Goal: Task Accomplishment & Management: Complete application form

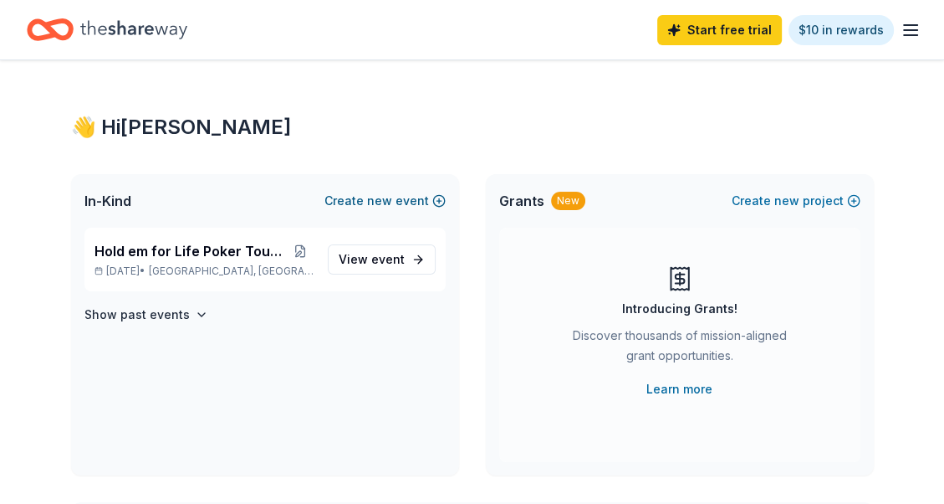
drag, startPoint x: 0, startPoint y: 0, endPoint x: 396, endPoint y: 199, distance: 442.9
click at [396, 199] on button "Create new event" at bounding box center [385, 201] width 121 height 20
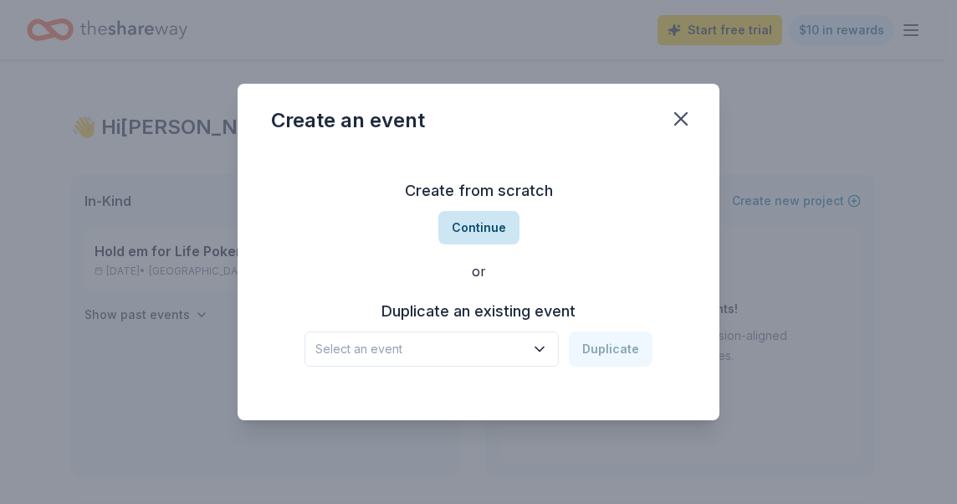
click at [482, 224] on button "Continue" at bounding box center [478, 227] width 81 height 33
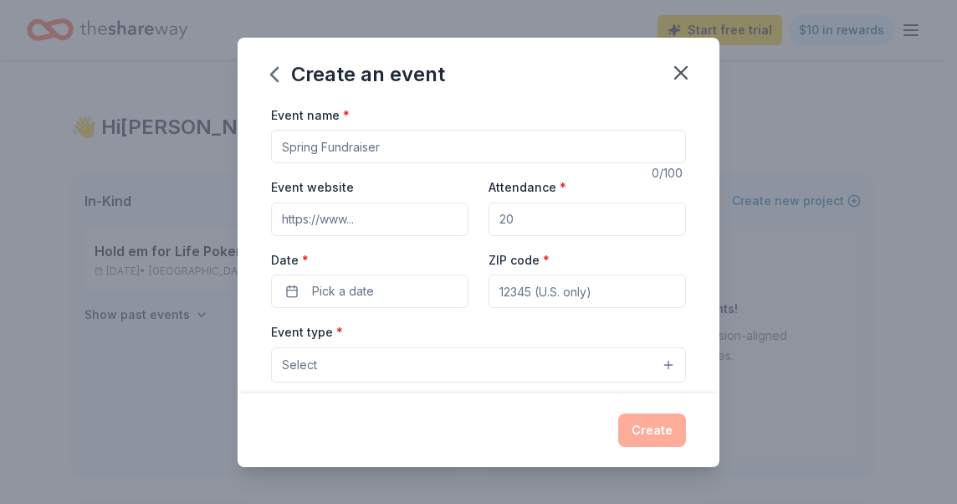
click at [386, 144] on input "Event name *" at bounding box center [478, 146] width 415 height 33
type input "Blessed Trinity 5th Anniversary Bingo"
type input "http://btccjax.org"
click at [512, 216] on input "Attendance *" at bounding box center [586, 218] width 197 height 33
type input "150"
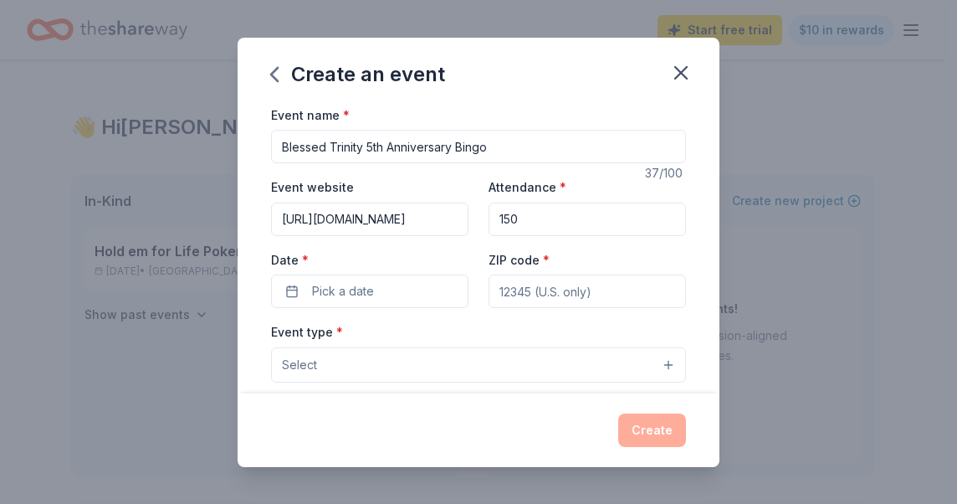
click at [318, 233] on div "Event website http://btccjax.org Attendance * 150 Date * Pick a date ZIP code *" at bounding box center [478, 241] width 415 height 131
click at [314, 289] on button "Pick a date" at bounding box center [369, 290] width 197 height 33
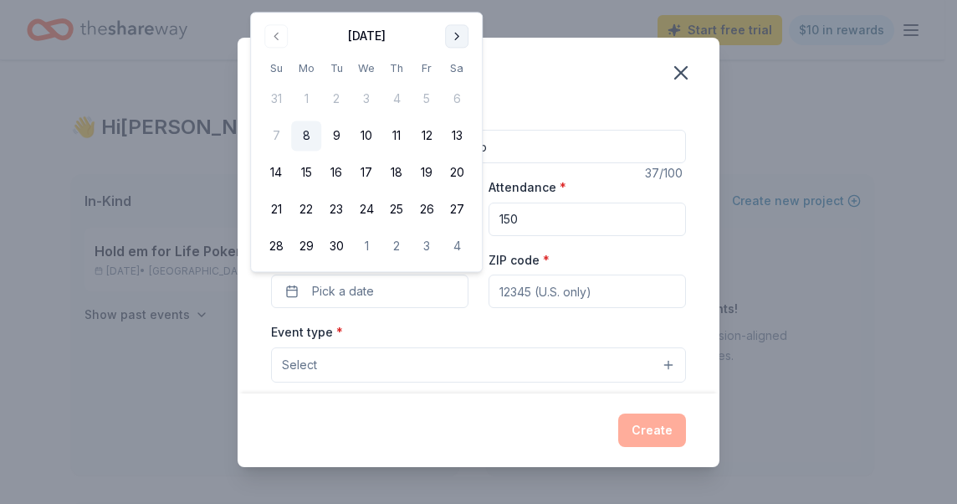
click at [462, 35] on button "Go to next month" at bounding box center [456, 35] width 23 height 23
click at [464, 39] on button "Go to next month" at bounding box center [456, 35] width 23 height 23
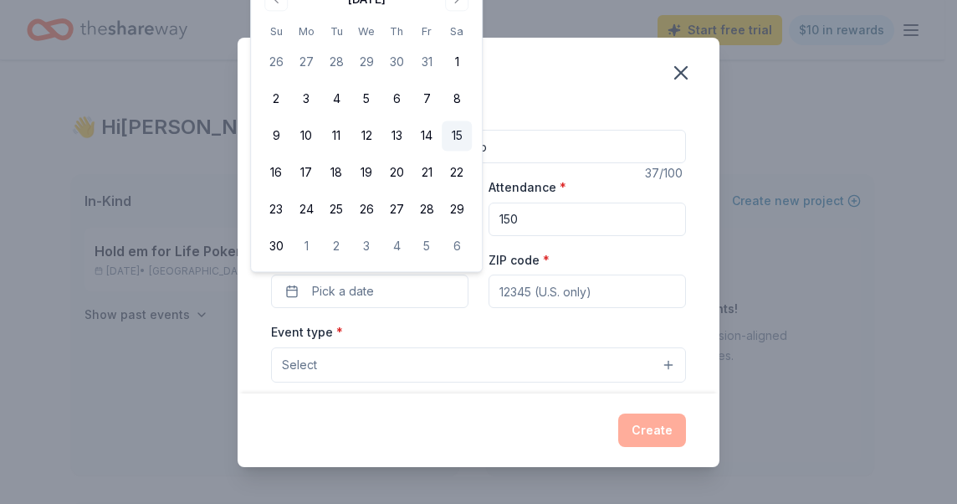
click at [454, 130] on button "15" at bounding box center [457, 136] width 30 height 30
click at [536, 293] on input "ZIP code *" at bounding box center [586, 290] width 197 height 33
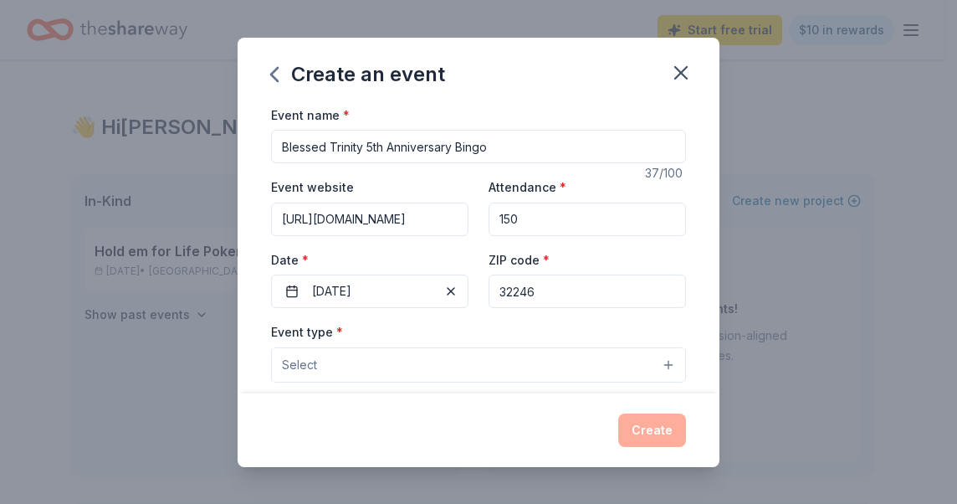
type input "32246"
click at [655, 363] on button "Select" at bounding box center [478, 364] width 415 height 35
drag, startPoint x: 652, startPoint y: 363, endPoint x: 650, endPoint y: 349, distance: 14.3
click at [652, 363] on button "Select" at bounding box center [478, 364] width 415 height 35
click at [565, 357] on button "Select" at bounding box center [478, 364] width 415 height 35
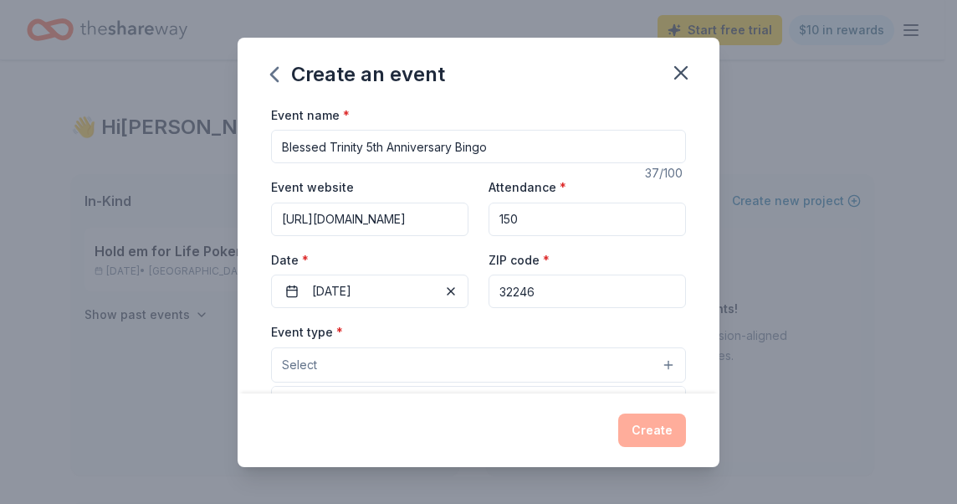
click at [655, 361] on button "Select" at bounding box center [478, 364] width 415 height 35
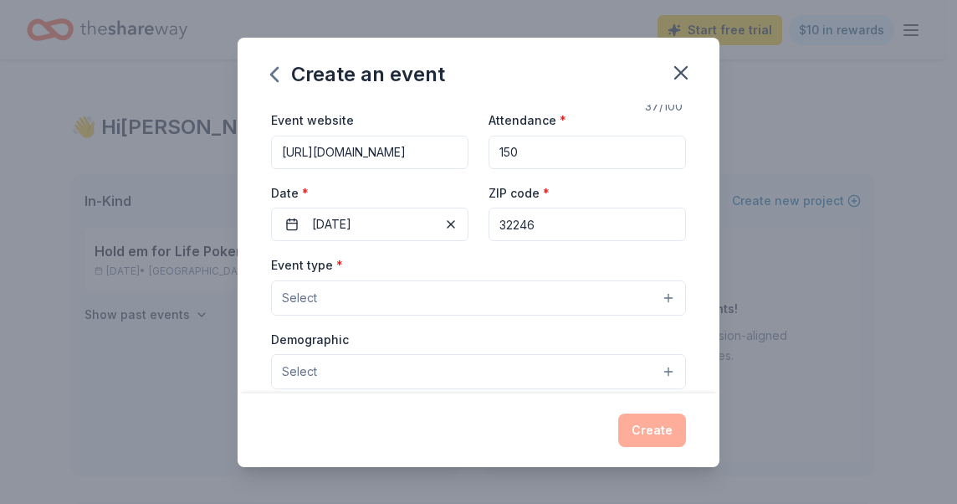
scroll to position [100, 0]
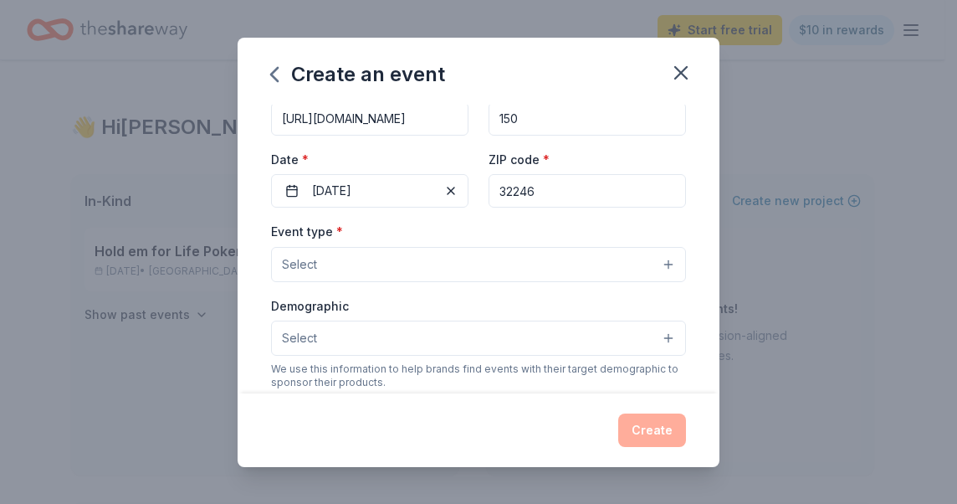
click at [657, 261] on button "Select" at bounding box center [478, 264] width 415 height 35
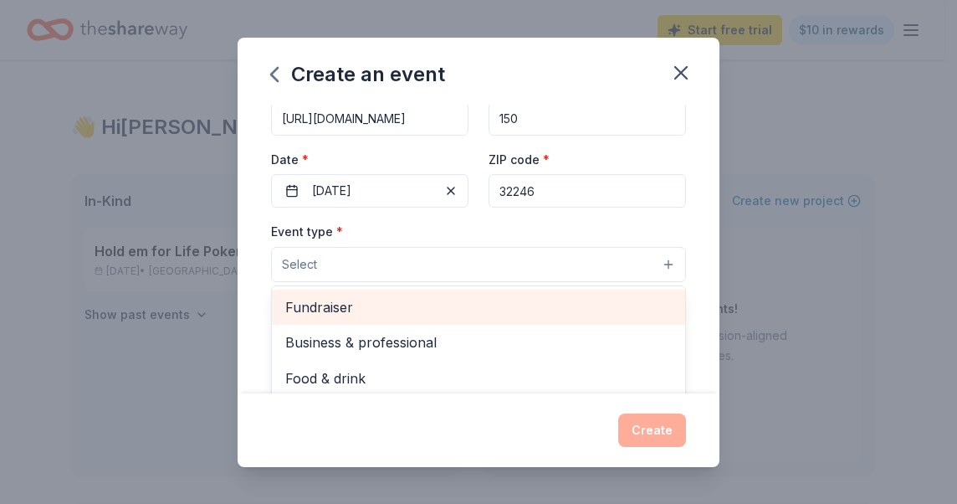
click at [319, 306] on span "Fundraiser" at bounding box center [478, 307] width 386 height 22
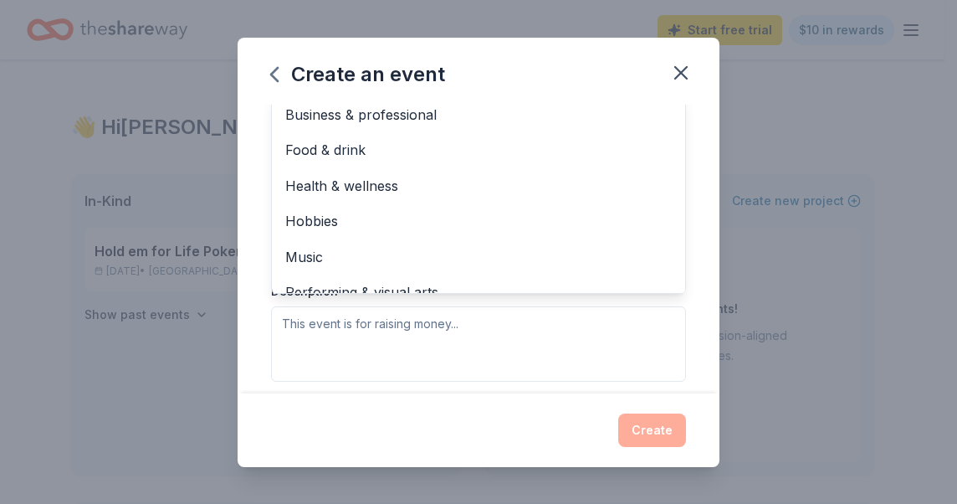
scroll to position [301, 0]
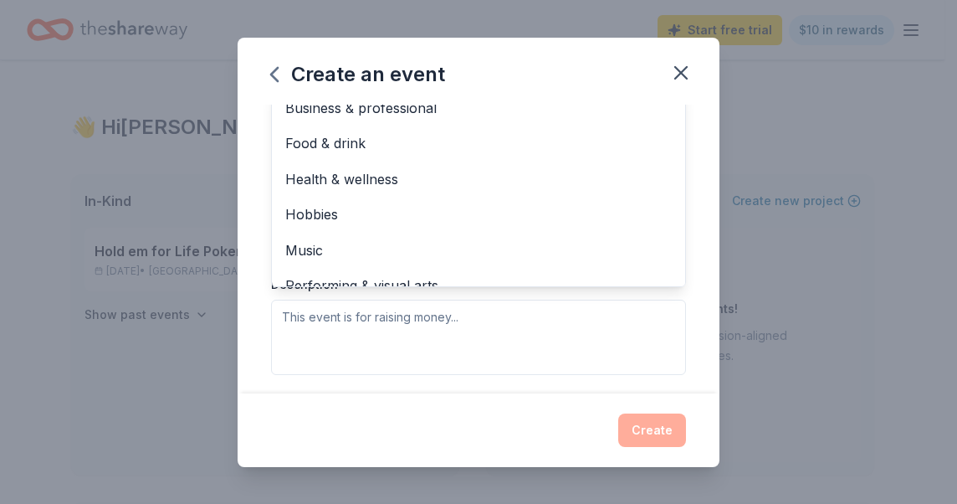
click at [380, 315] on div "Event type * Fundraiser Business & professional Food & drink Health & wellness …" at bounding box center [478, 197] width 415 height 354
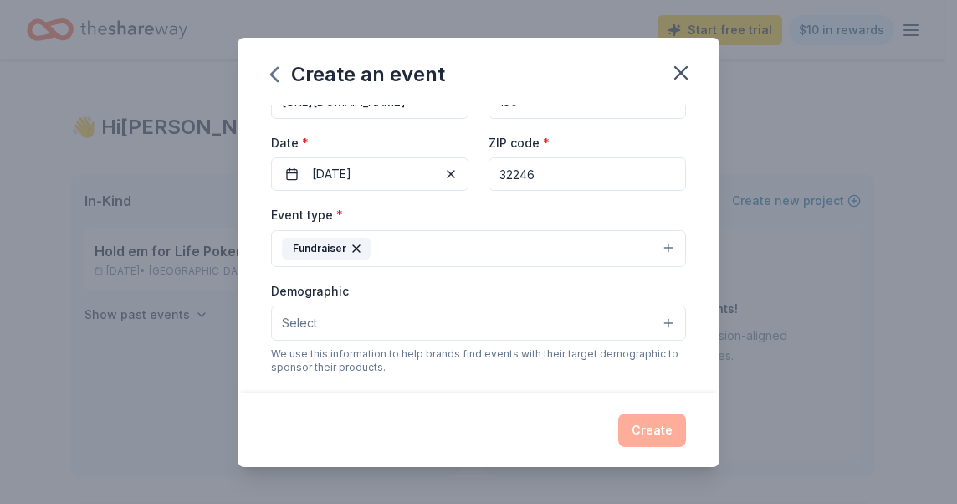
click at [653, 323] on button "Select" at bounding box center [478, 322] width 415 height 35
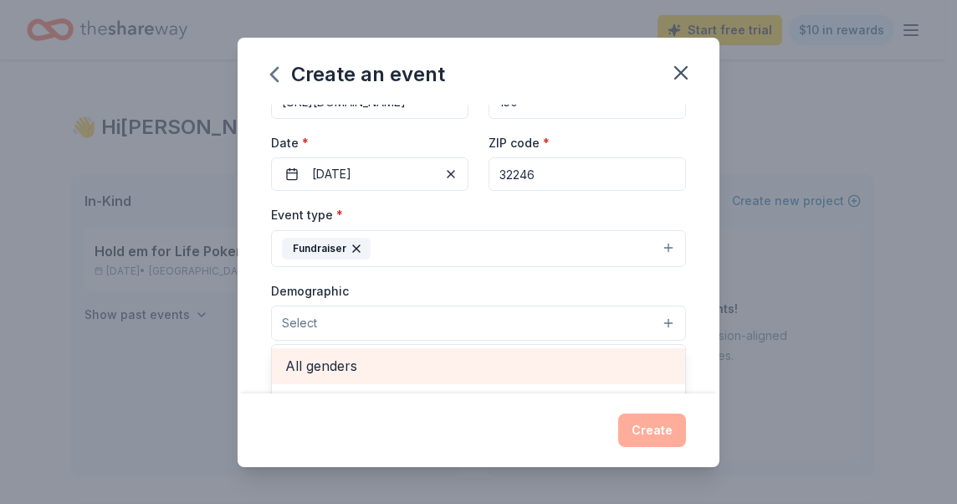
click at [505, 368] on span "All genders" at bounding box center [478, 366] width 386 height 22
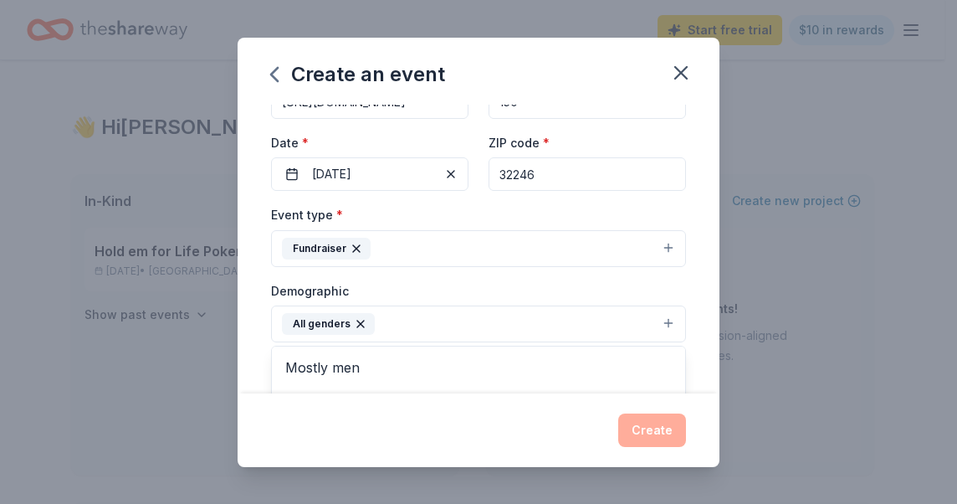
click at [700, 400] on div "Create an event Event name * Blessed Trinity 5th Anniversary Bingo 37 /100 Even…" at bounding box center [479, 252] width 482 height 429
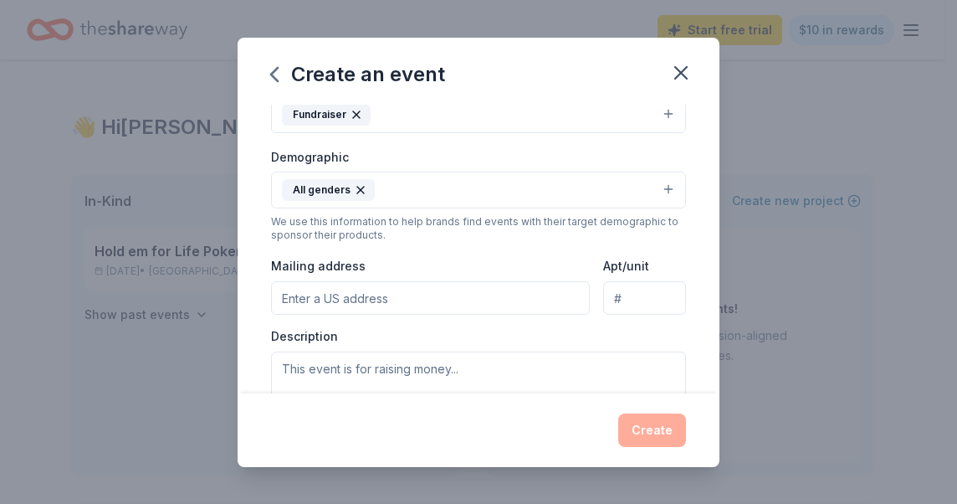
scroll to position [284, 0]
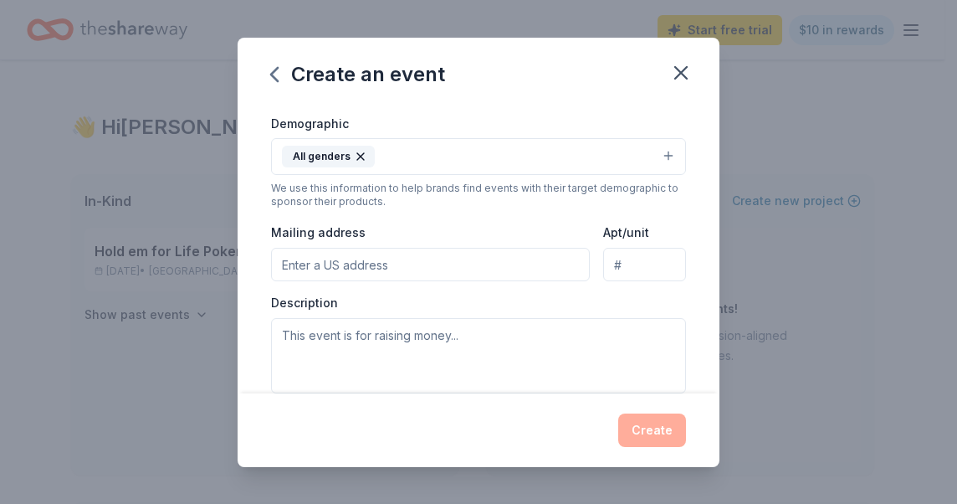
drag, startPoint x: 303, startPoint y: 263, endPoint x: 284, endPoint y: 271, distance: 20.7
click at [303, 264] on input "Mailing address" at bounding box center [430, 264] width 319 height 33
type input "10472 Beach Boulevard, Jacksonville, FL, 32246"
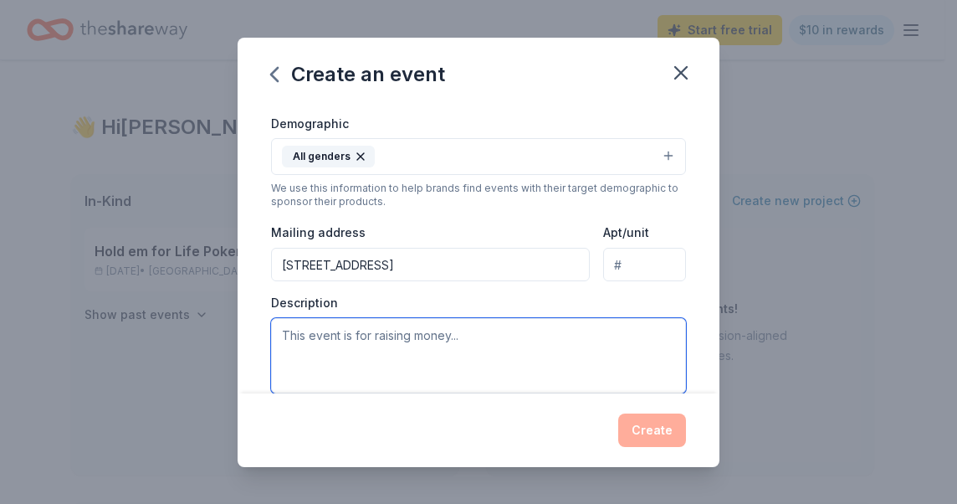
click at [438, 332] on textarea at bounding box center [478, 355] width 415 height 75
click at [461, 338] on textarea at bounding box center [478, 355] width 415 height 75
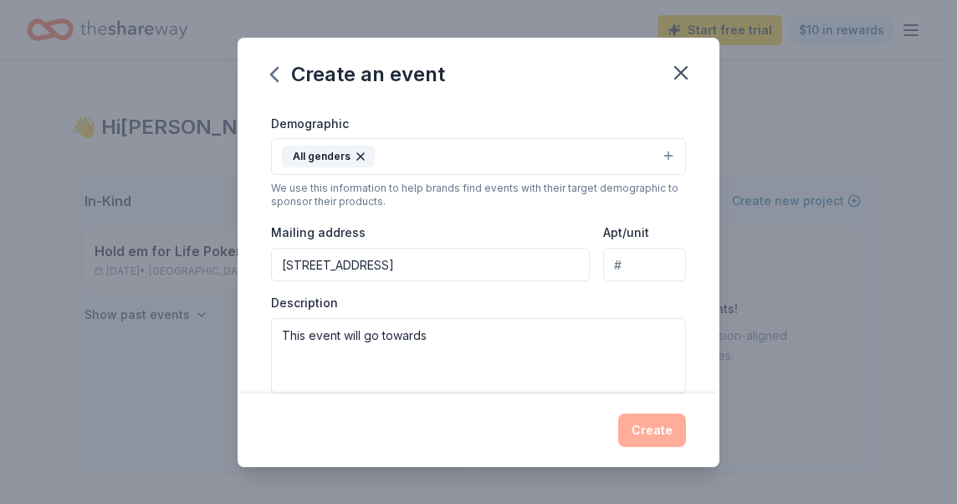
click at [460, 284] on div "Event type * Fundraiser Demographic All genders We use this information to help…" at bounding box center [478, 214] width 415 height 355
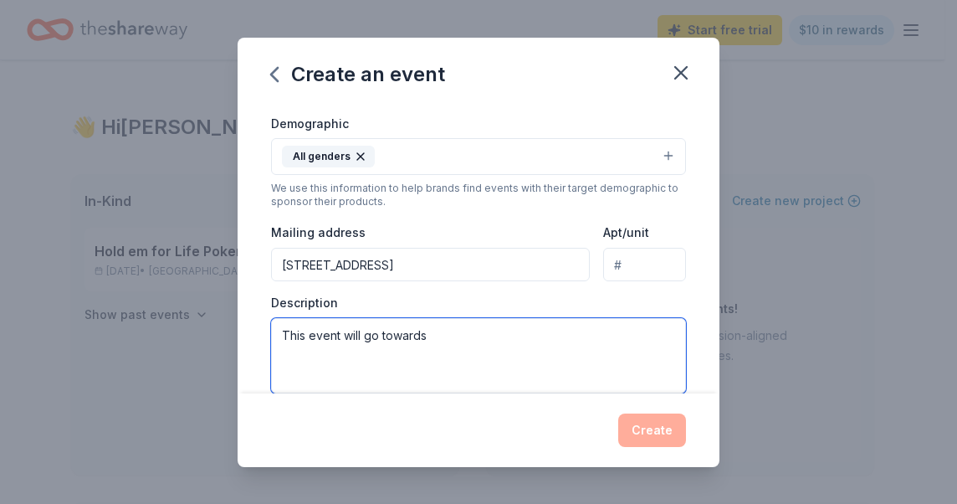
click at [432, 332] on textarea "This event will go towards" at bounding box center [478, 355] width 415 height 75
click at [459, 334] on textarea "This event will go towards" at bounding box center [478, 355] width 415 height 75
click at [563, 335] on textarea "This event will go towards The Legacy Family LifeCenter Campaigb" at bounding box center [478, 355] width 415 height 75
drag, startPoint x: 281, startPoint y: 330, endPoint x: 726, endPoint y: 369, distance: 446.7
click at [719, 363] on div "Create an event Event name * Blessed Trinity 5th Anniversary Bingo 37 /100 Even…" at bounding box center [478, 252] width 957 height 504
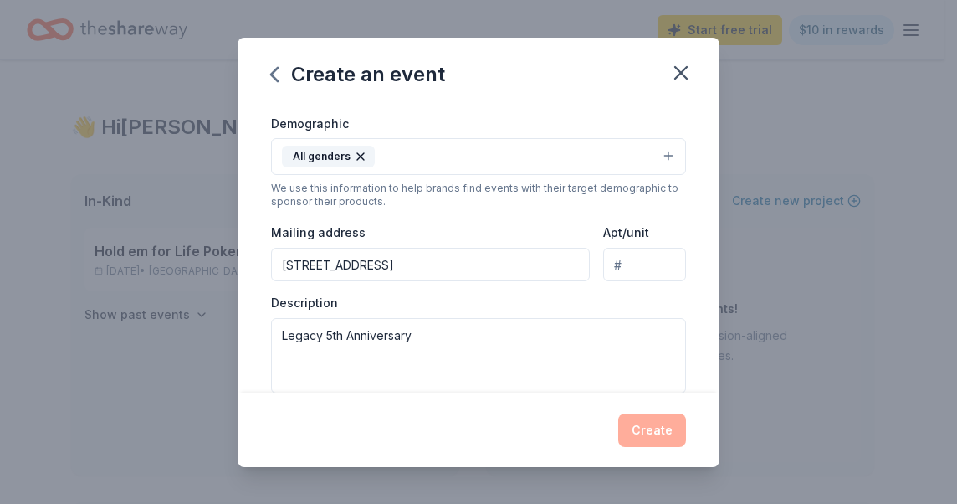
click at [766, 380] on div "Create an event Event name * Blessed Trinity 5th Anniversary Bingo 37 /100 Even…" at bounding box center [478, 252] width 957 height 504
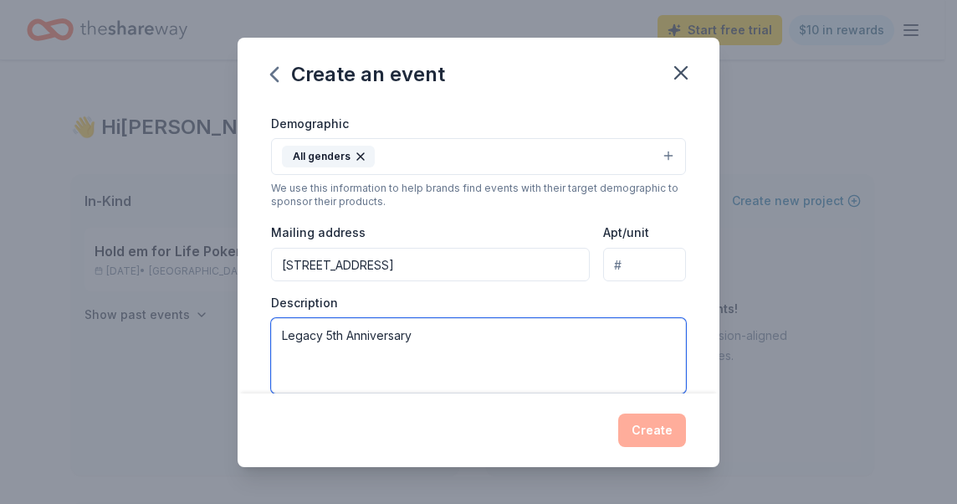
click at [420, 335] on textarea "Legacy 5th Anniversary" at bounding box center [478, 355] width 415 height 75
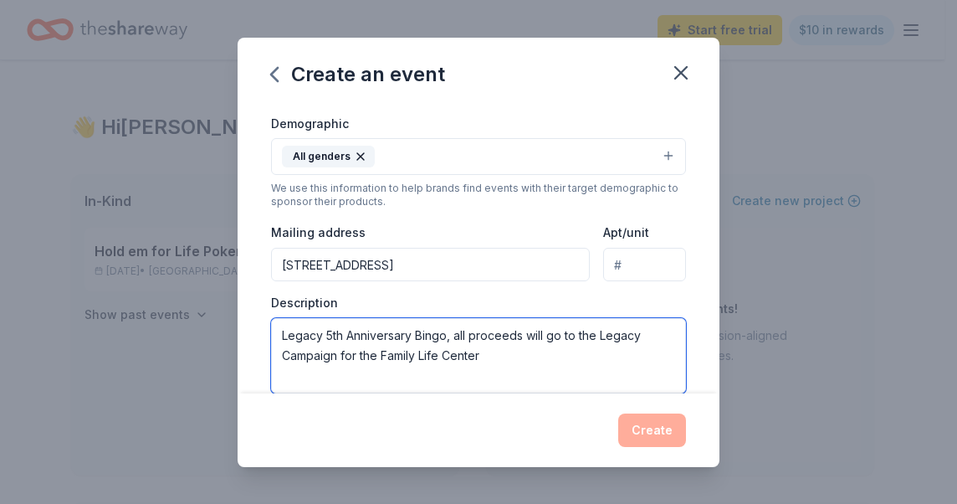
click at [504, 358] on textarea "Legacy 5th Anniversary Bingo, all proceeds will go to the Legacy Campaign for t…" at bounding box center [478, 355] width 415 height 75
type textarea "Legacy 5th Anniversary Bingo, all proceeds will go to the Legacy Campaign for t…"
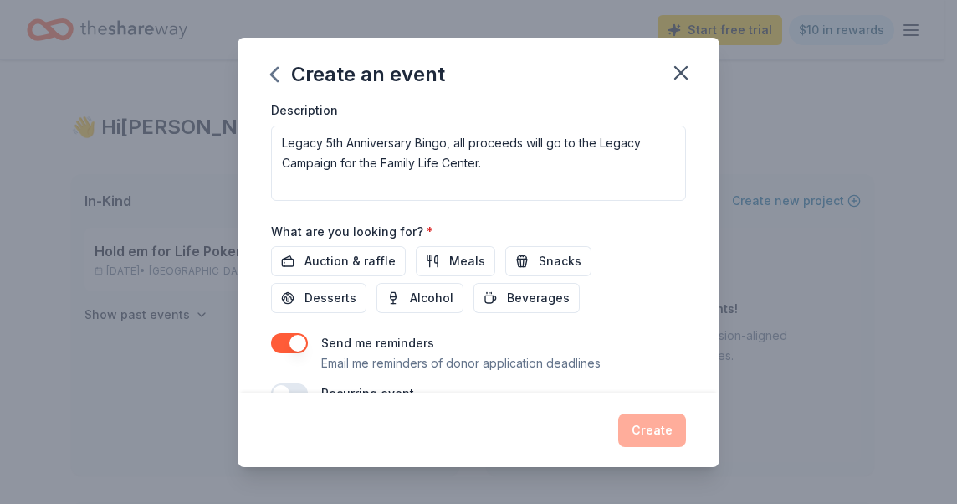
scroll to position [485, 0]
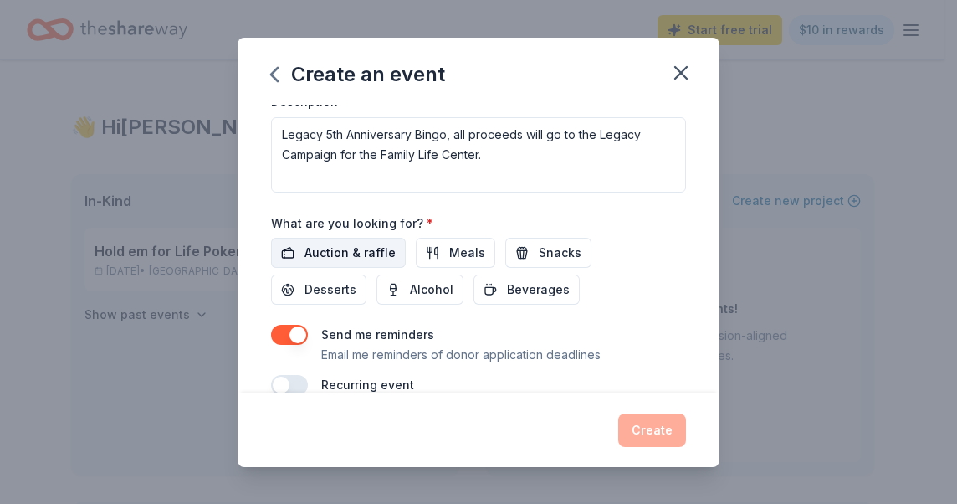
click at [331, 249] on span "Auction & raffle" at bounding box center [349, 253] width 91 height 20
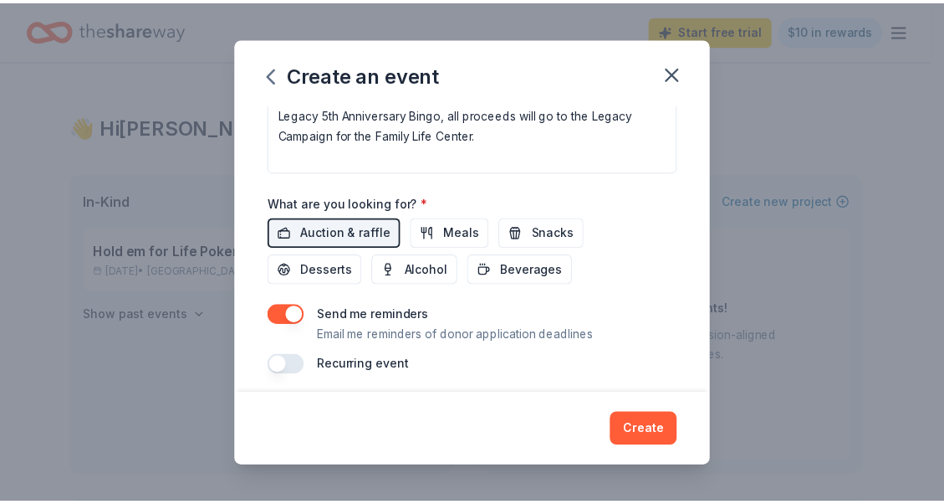
scroll to position [513, 0]
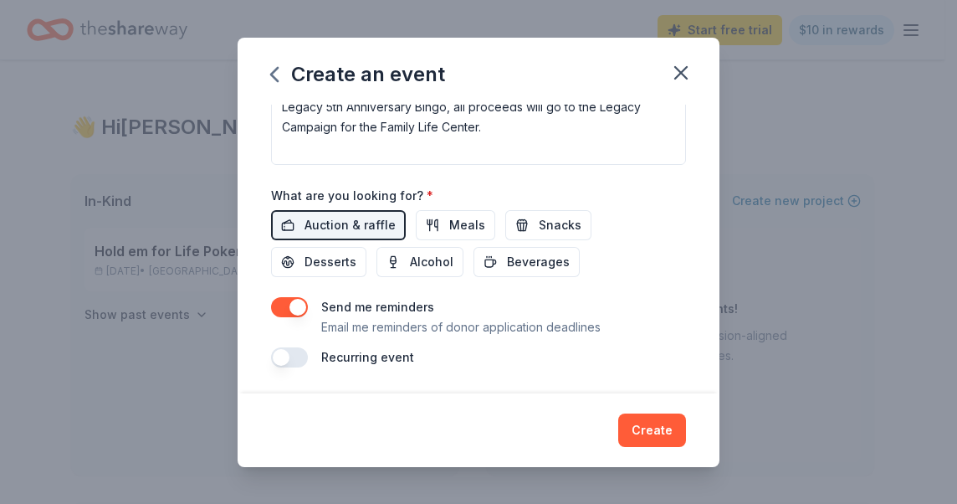
click at [286, 355] on button "button" at bounding box center [289, 357] width 37 height 20
drag, startPoint x: 296, startPoint y: 353, endPoint x: 288, endPoint y: 357, distance: 9.4
click at [296, 360] on button "button" at bounding box center [289, 357] width 37 height 20
click at [652, 430] on button "Create" at bounding box center [652, 429] width 68 height 33
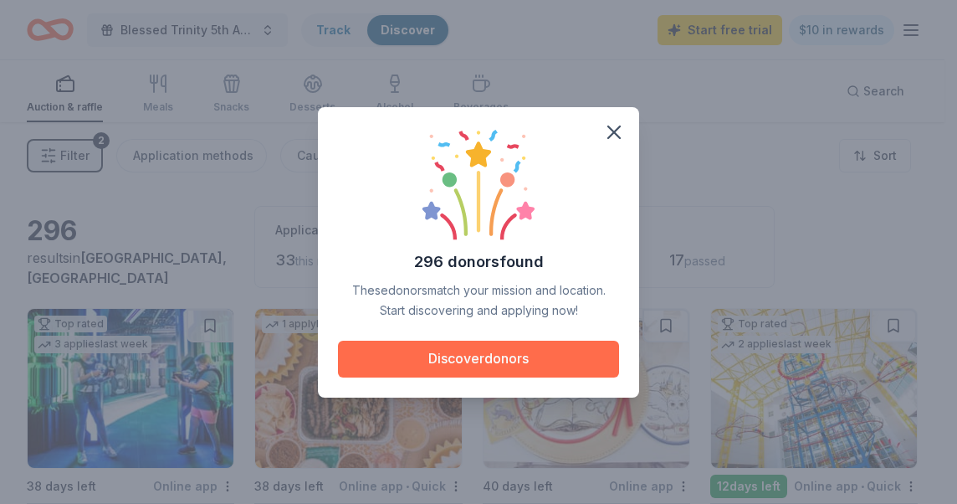
click at [467, 356] on button "Discover donors" at bounding box center [478, 358] width 281 height 37
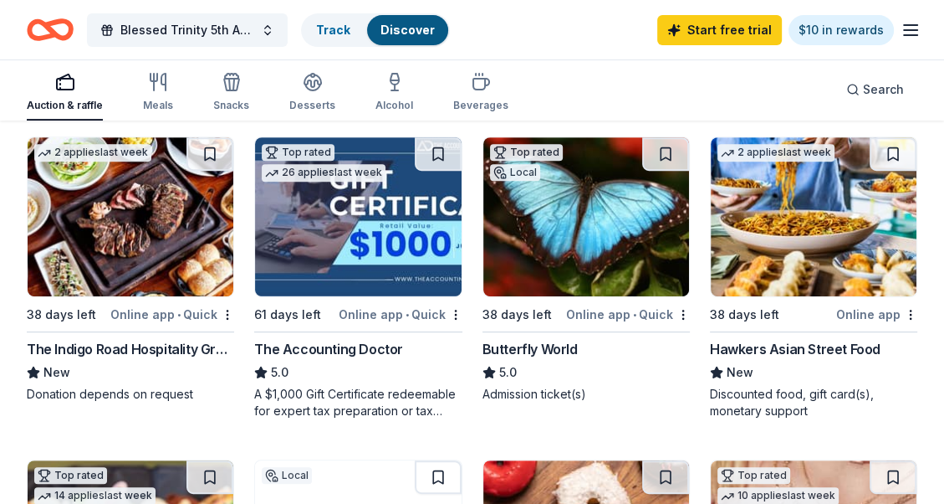
scroll to position [502, 0]
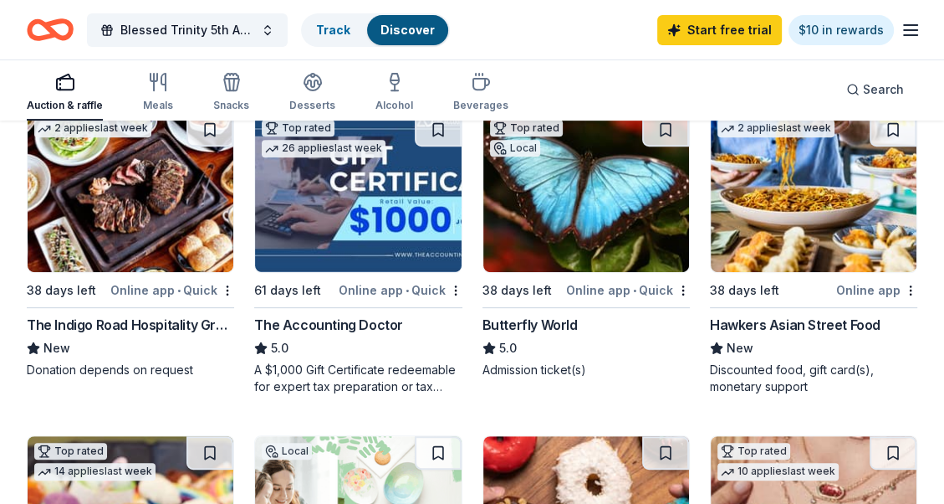
click at [807, 209] on img at bounding box center [814, 192] width 206 height 159
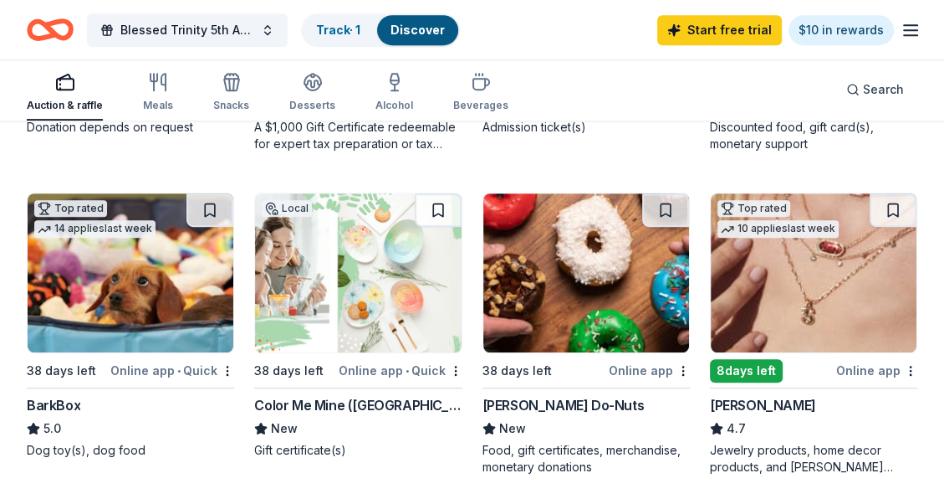
scroll to position [753, 0]
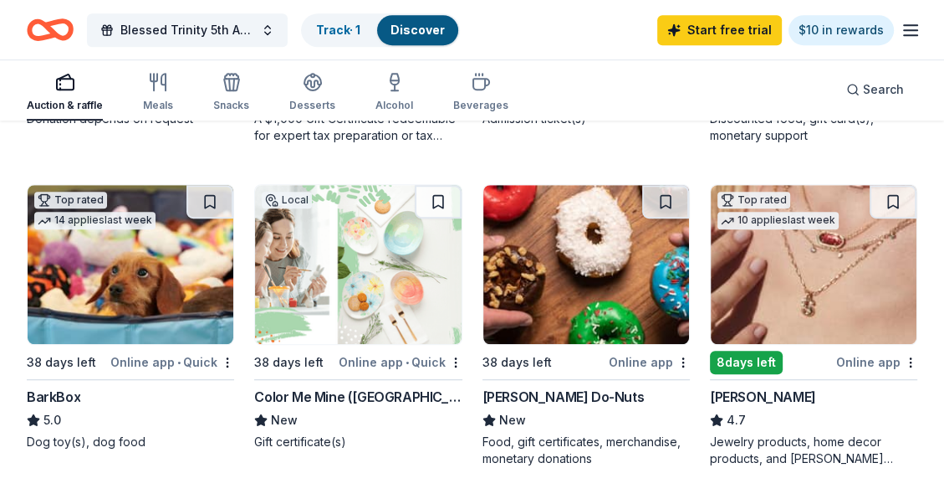
click at [641, 356] on div "Online app" at bounding box center [649, 361] width 81 height 21
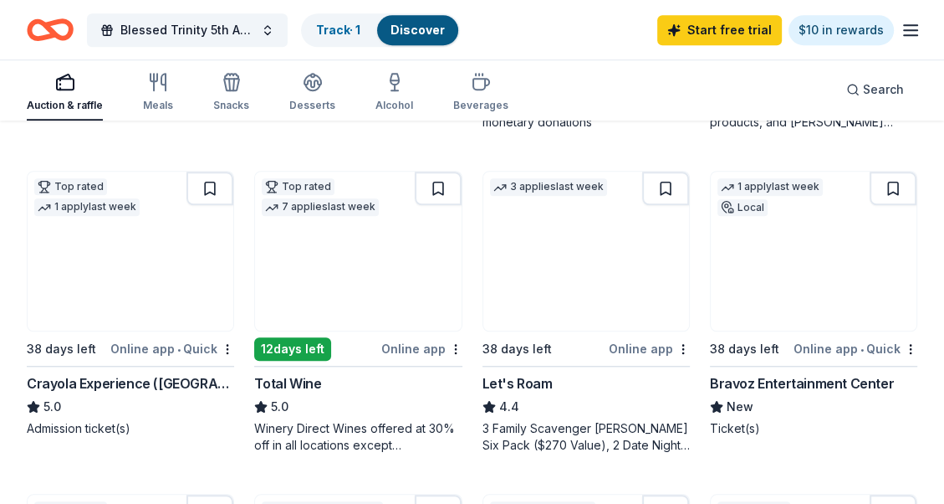
scroll to position [1087, 0]
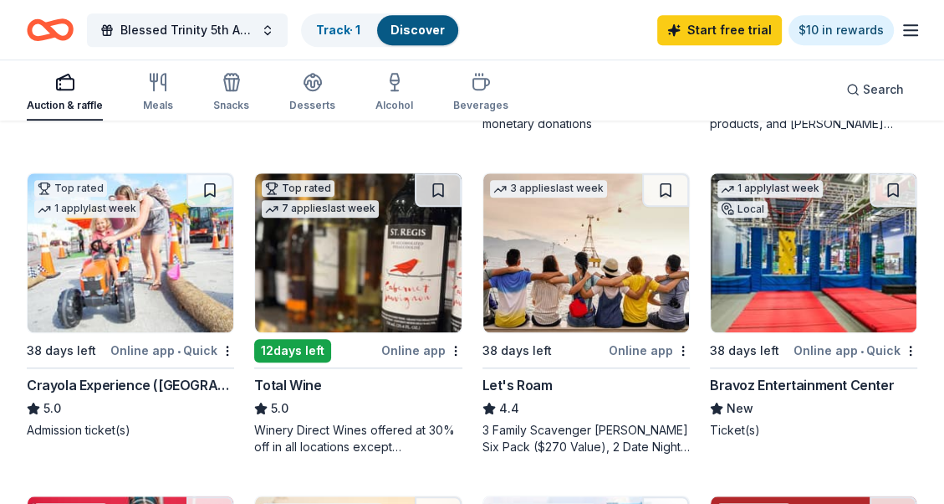
click at [804, 350] on div "Online app • Quick" at bounding box center [856, 350] width 124 height 21
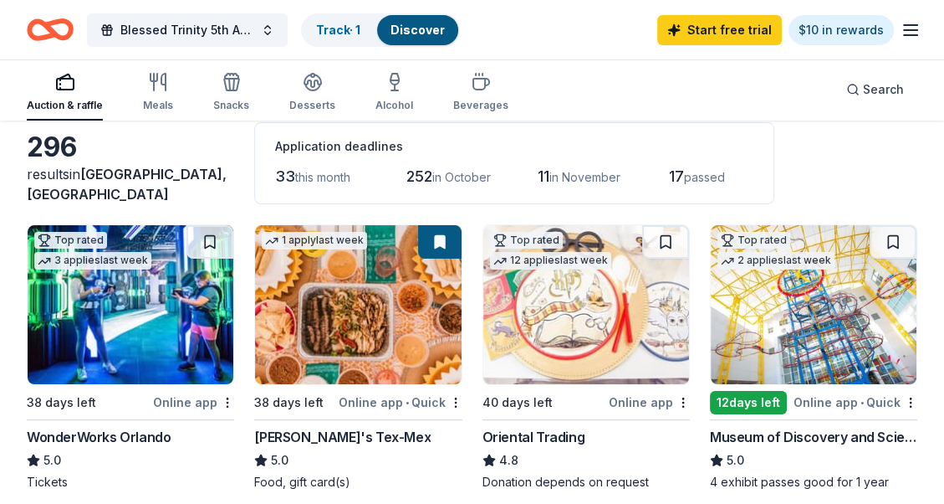
scroll to position [0, 0]
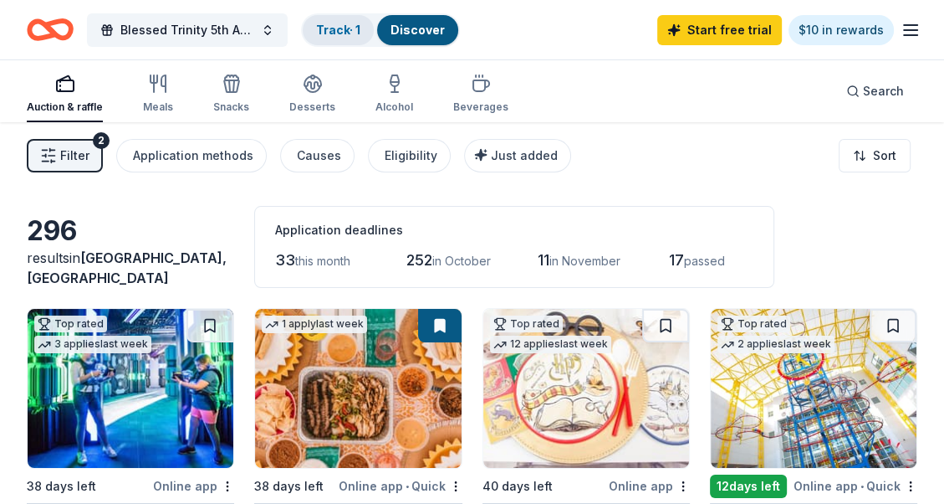
click at [358, 25] on link "Track · 1" at bounding box center [338, 30] width 44 height 14
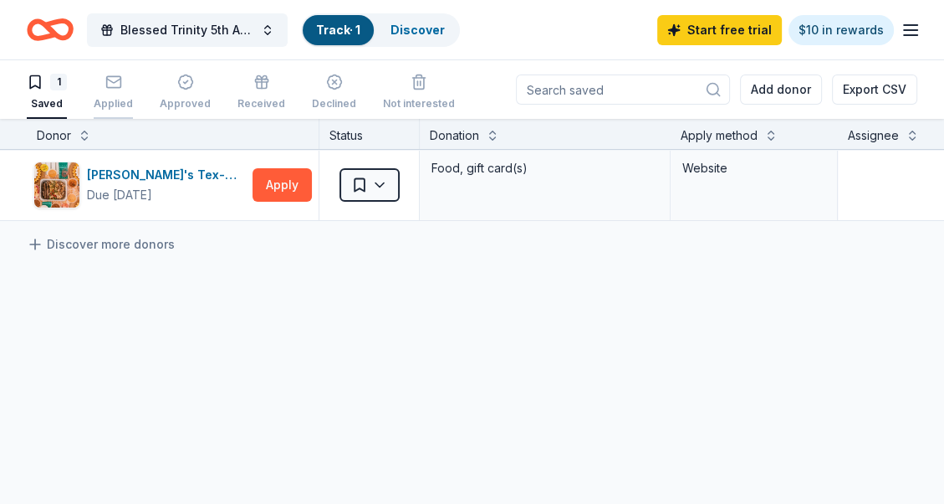
click at [114, 82] on icon "button" at bounding box center [113, 81] width 14 height 4
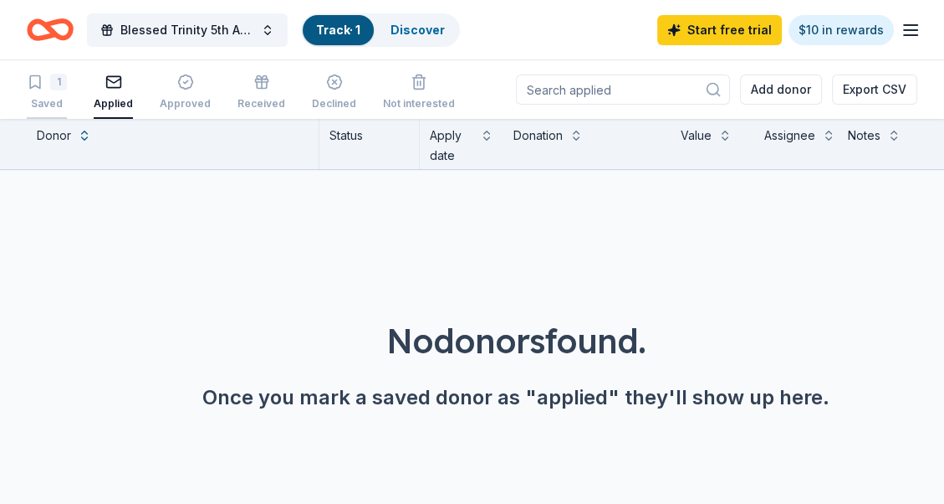
click at [55, 79] on div "1" at bounding box center [58, 82] width 17 height 17
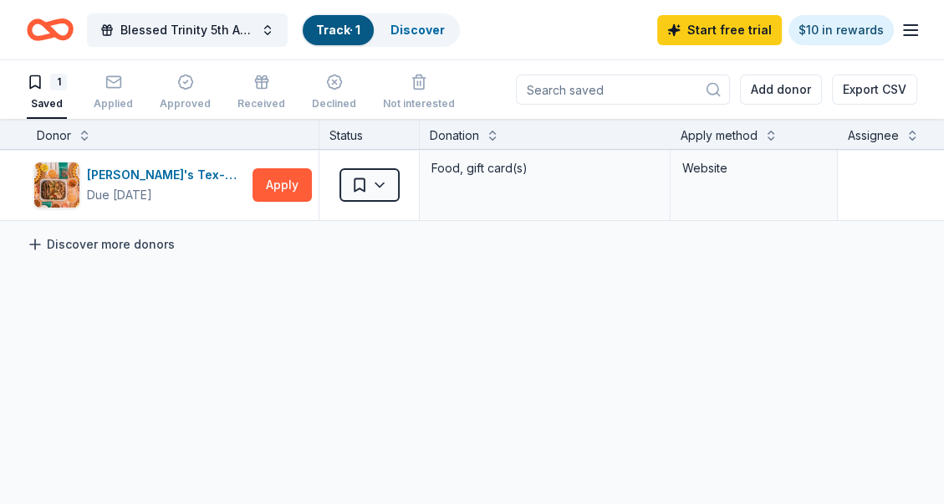
click at [99, 241] on link "Discover more donors" at bounding box center [101, 244] width 148 height 20
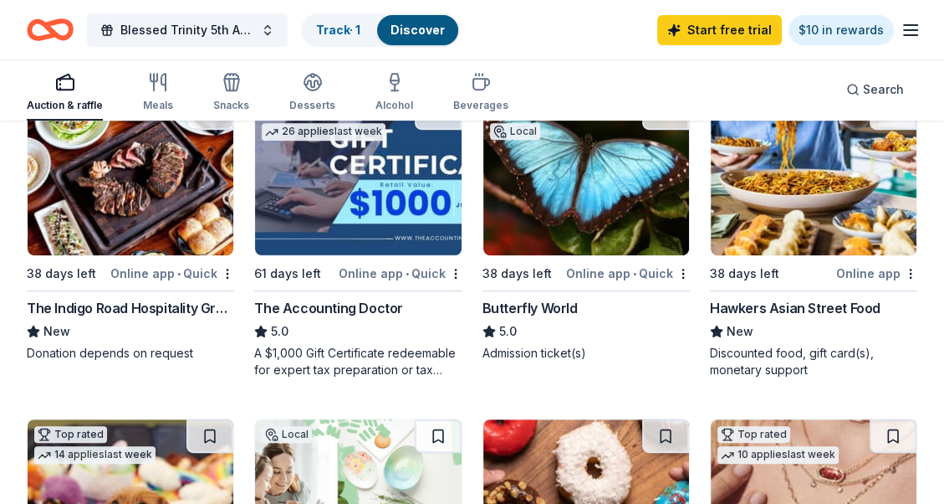
scroll to position [482, 0]
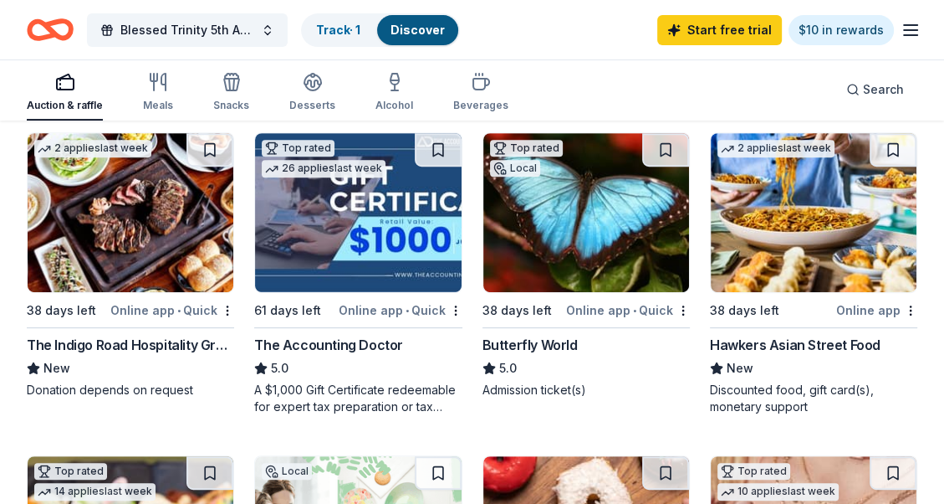
click at [806, 202] on img at bounding box center [814, 212] width 206 height 159
click at [358, 26] on link "Track · 2" at bounding box center [339, 30] width 47 height 14
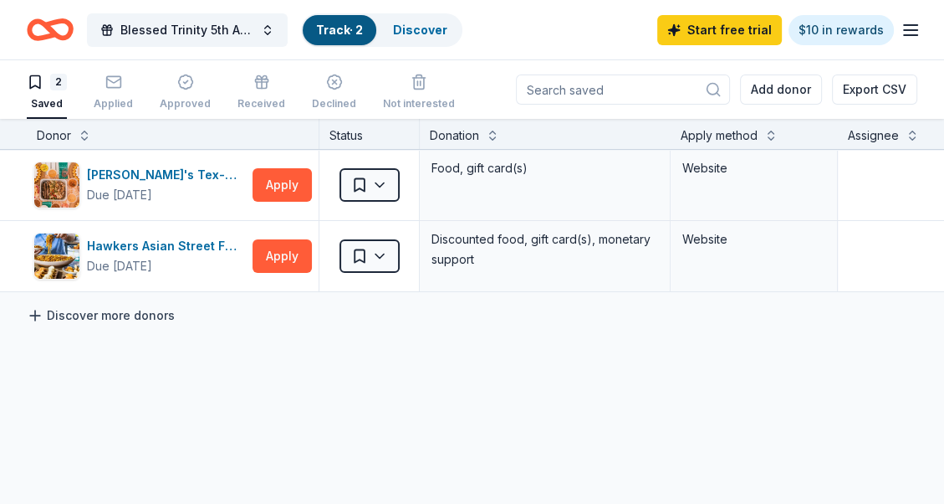
click at [132, 310] on link "Discover more donors" at bounding box center [101, 315] width 148 height 20
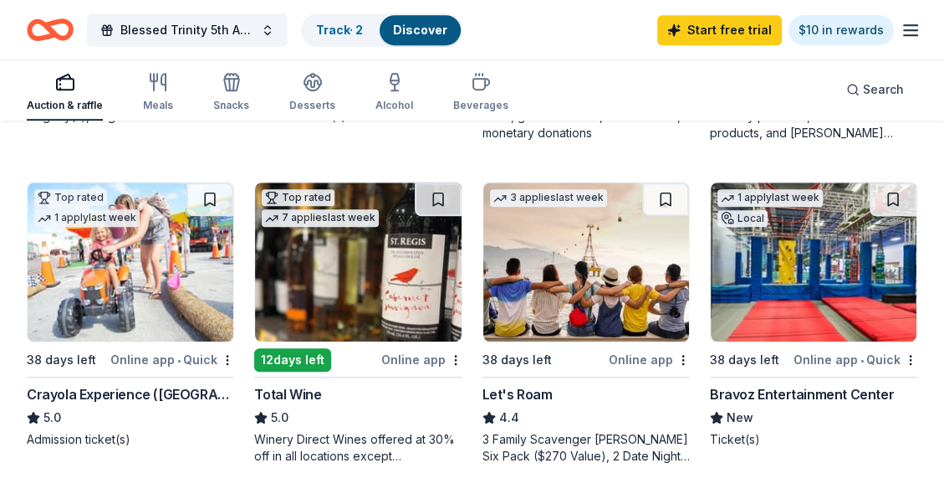
scroll to position [1087, 0]
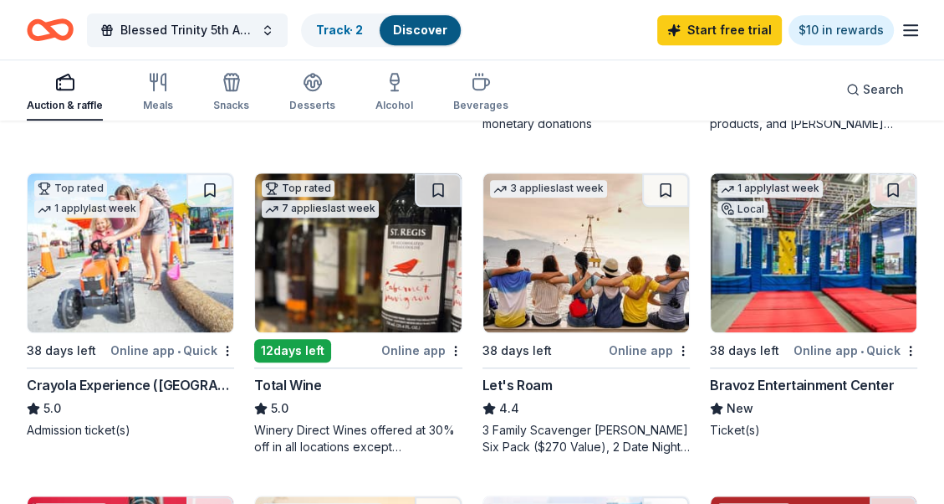
click at [826, 346] on div "Online app • Quick" at bounding box center [856, 350] width 124 height 21
click at [355, 24] on link "Track · 3" at bounding box center [339, 30] width 47 height 14
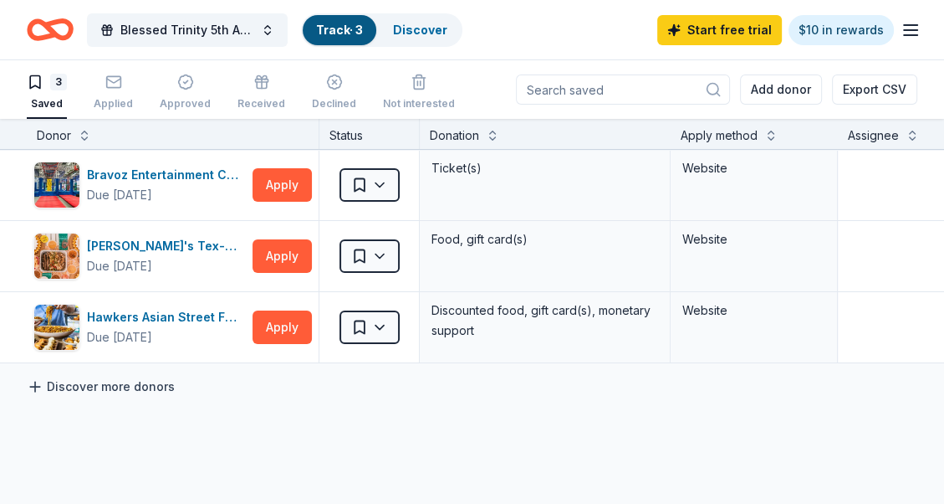
click at [73, 383] on link "Discover more donors" at bounding box center [101, 386] width 148 height 20
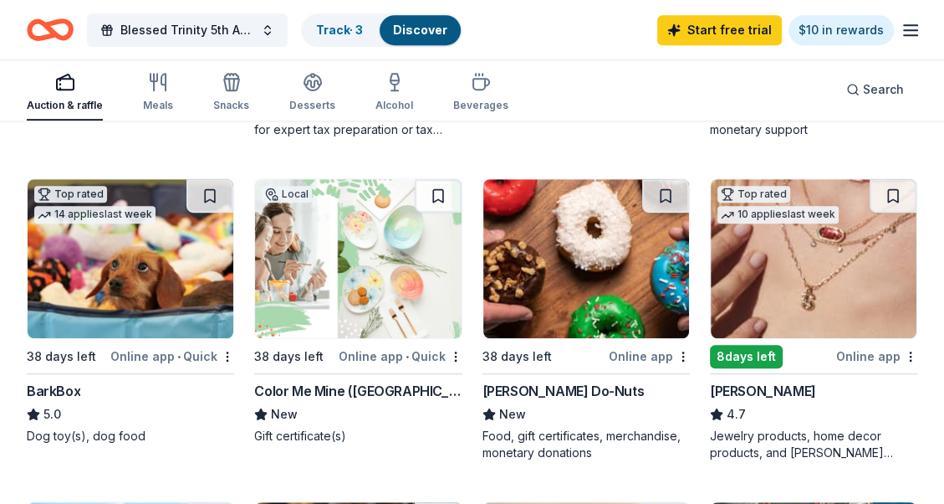
scroll to position [733, 0]
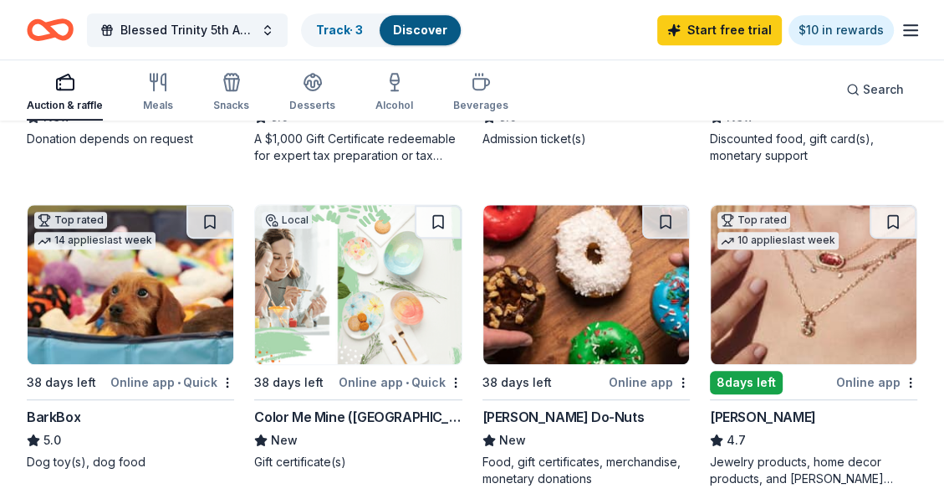
click at [862, 376] on div "Online app" at bounding box center [876, 381] width 81 height 21
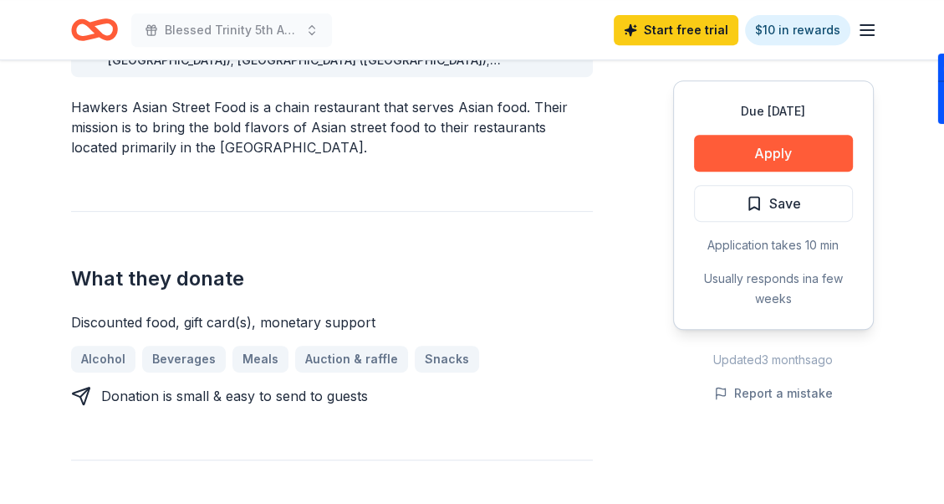
scroll to position [586, 0]
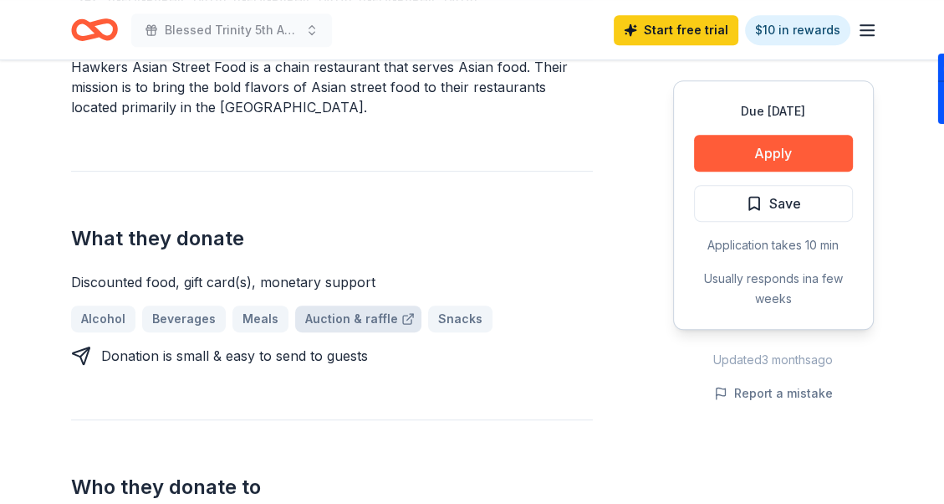
click at [335, 316] on link "Auction & raffle" at bounding box center [358, 318] width 126 height 27
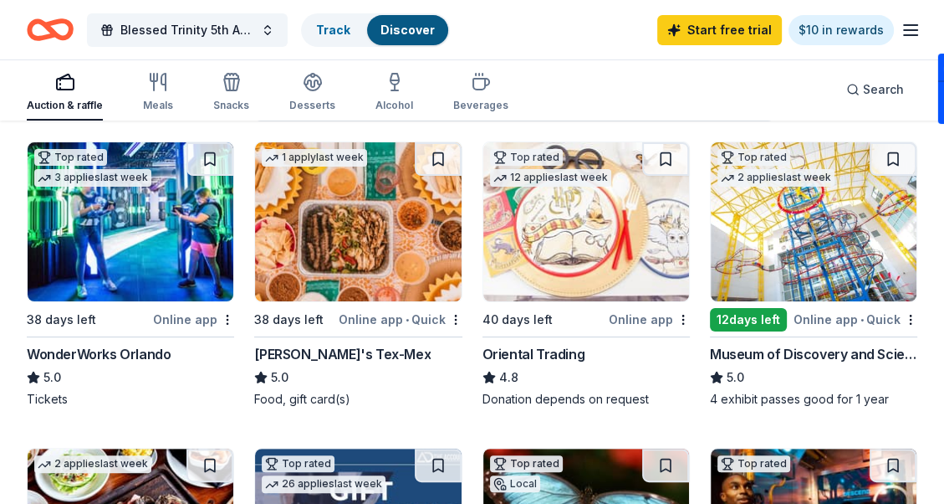
scroll to position [167, 0]
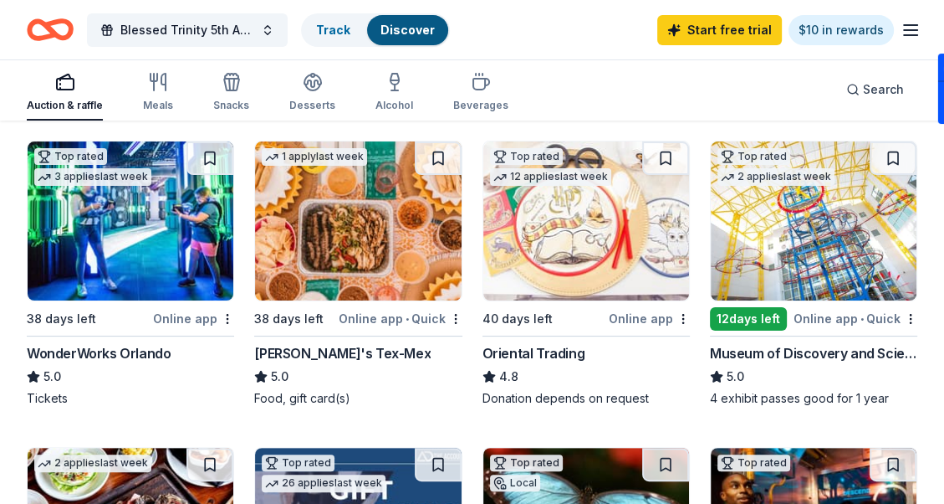
click at [361, 304] on div "1 apply last week 38 days left Online app • Quick Chuy's Tex-Mex 5.0 Food, gift…" at bounding box center [357, 274] width 207 height 266
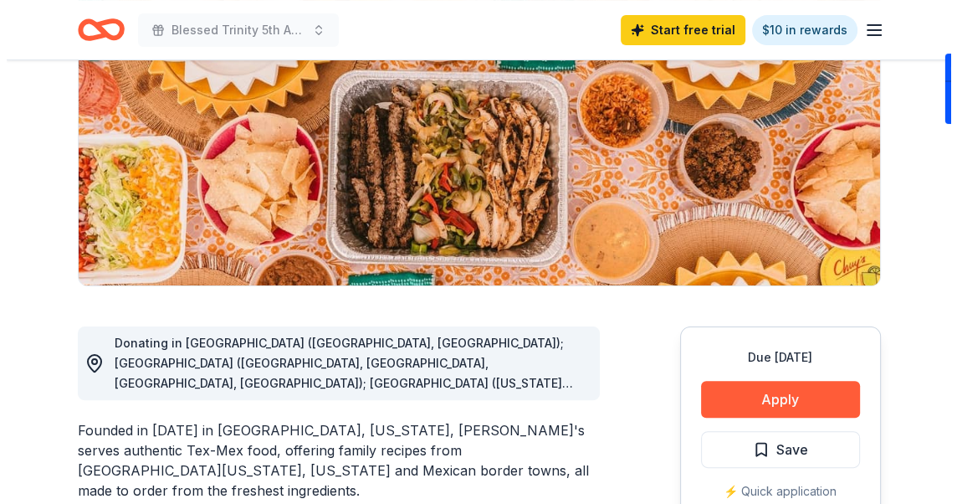
scroll to position [251, 0]
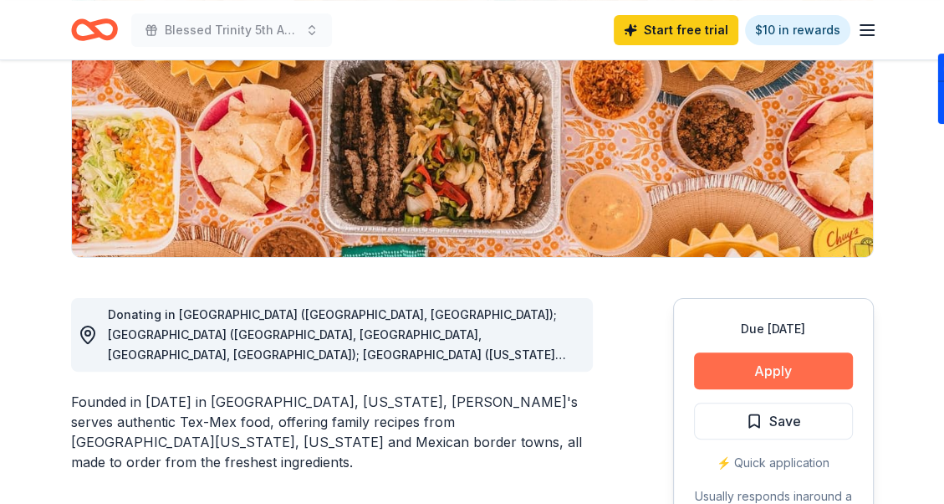
click at [780, 371] on button "Apply" at bounding box center [773, 370] width 159 height 37
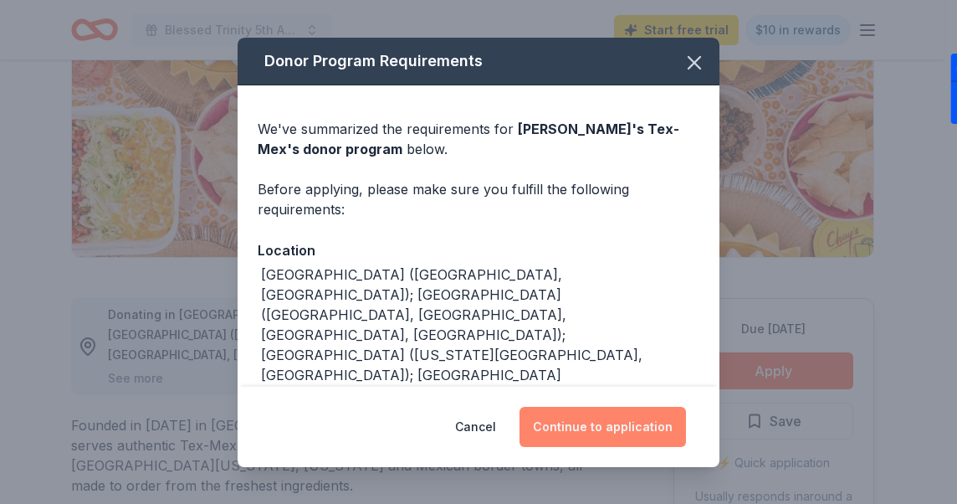
click at [565, 434] on button "Continue to application" at bounding box center [602, 427] width 166 height 40
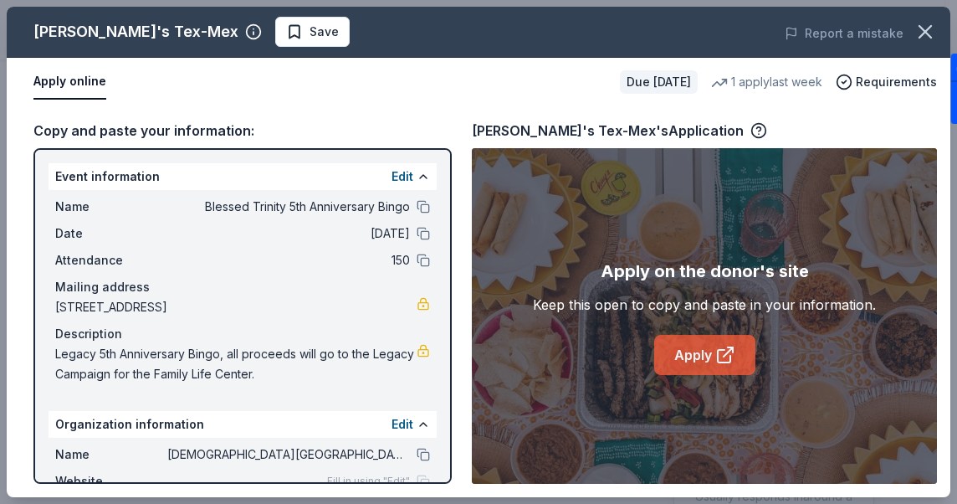
click at [696, 356] on link "Apply" at bounding box center [704, 355] width 101 height 40
drag, startPoint x: 54, startPoint y: 200, endPoint x: 288, endPoint y: 233, distance: 235.6
click at [288, 233] on div "Name Blessed Trinity 5th Anniversary Bingo Date 11/15/25 Attendance 150 Mailing…" at bounding box center [243, 290] width 388 height 201
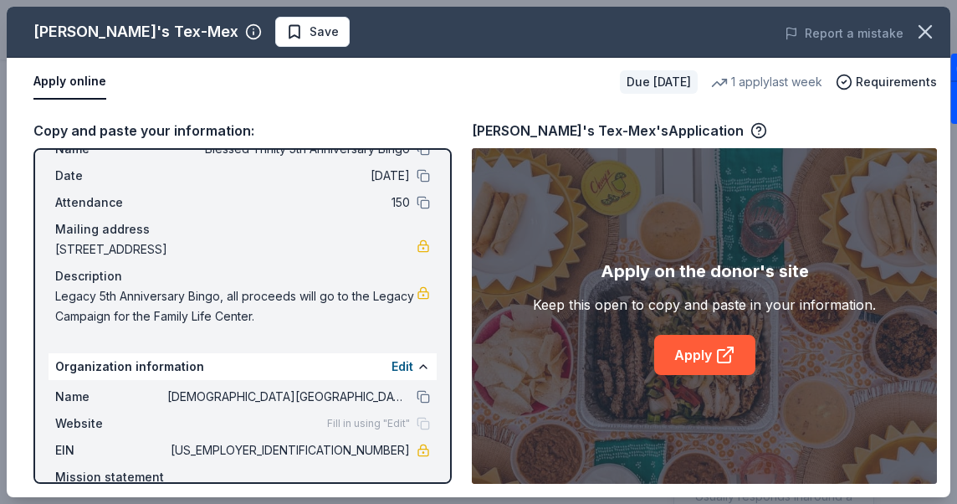
scroll to position [141, 0]
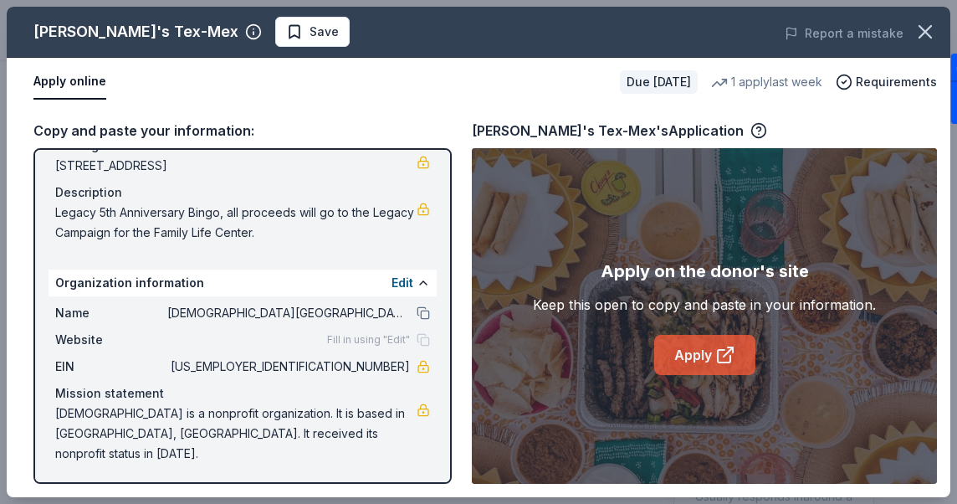
click at [698, 355] on link "Apply" at bounding box center [704, 355] width 101 height 40
click at [309, 28] on span "Save" at bounding box center [323, 32] width 29 height 20
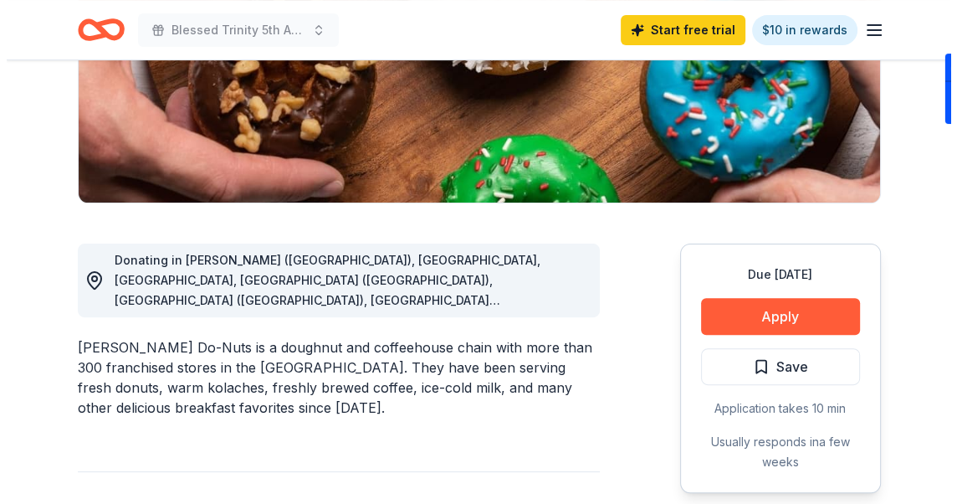
scroll to position [335, 0]
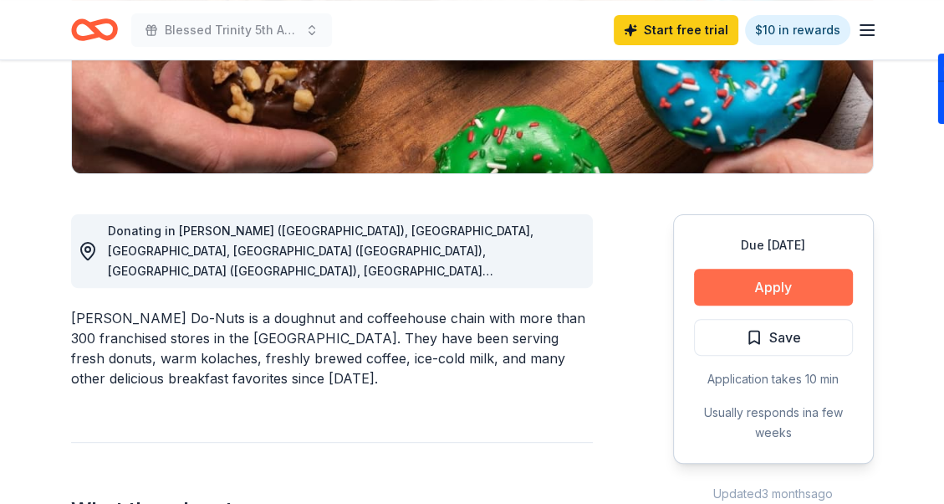
click at [759, 286] on button "Apply" at bounding box center [773, 286] width 159 height 37
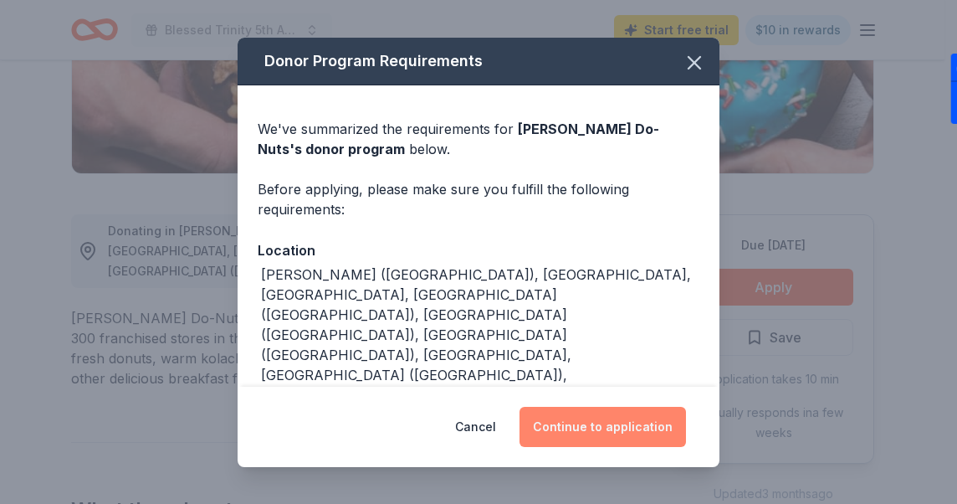
click at [606, 430] on button "Continue to application" at bounding box center [602, 427] width 166 height 40
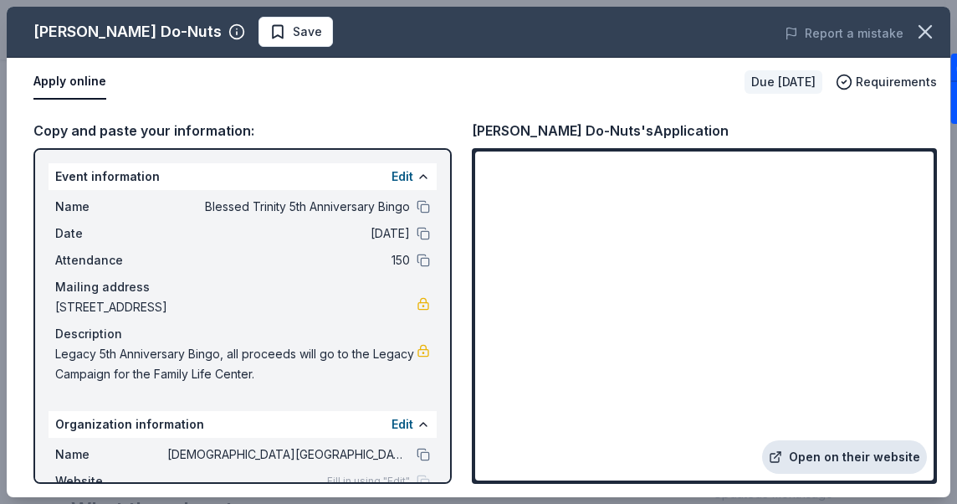
click at [849, 458] on link "Open on their website" at bounding box center [844, 456] width 165 height 33
click at [840, 454] on link "Open on their website" at bounding box center [844, 456] width 165 height 33
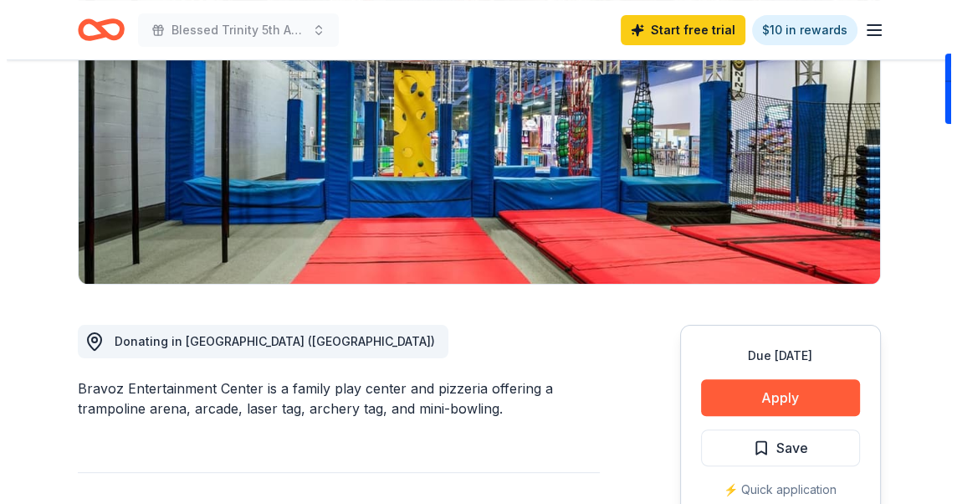
scroll to position [251, 0]
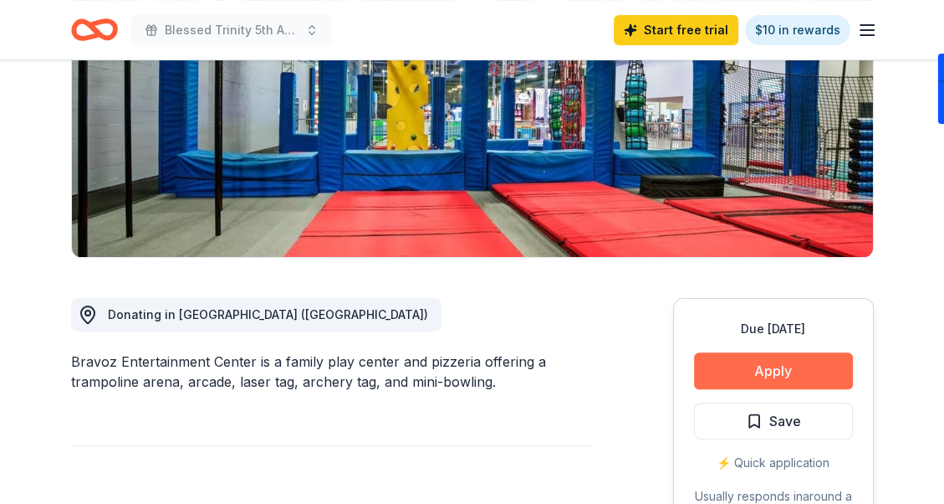
click at [768, 362] on button "Apply" at bounding box center [773, 370] width 159 height 37
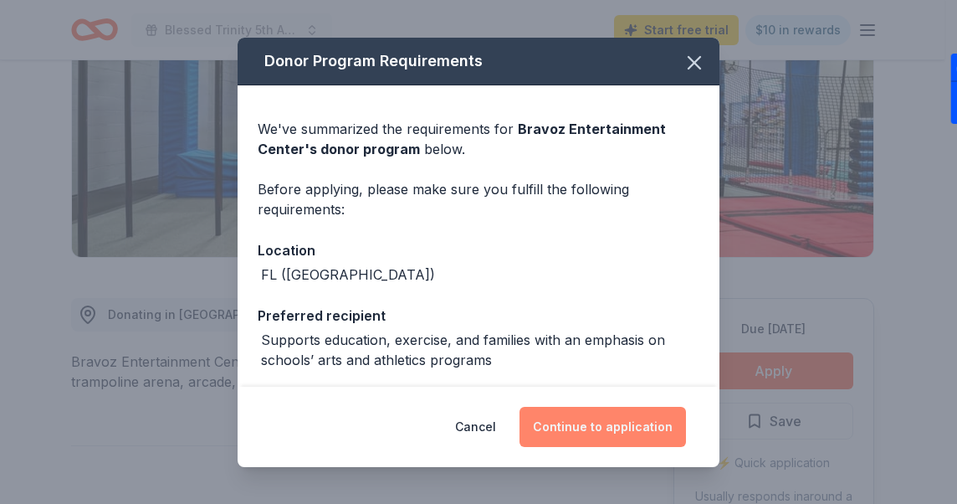
click at [620, 417] on button "Continue to application" at bounding box center [602, 427] width 166 height 40
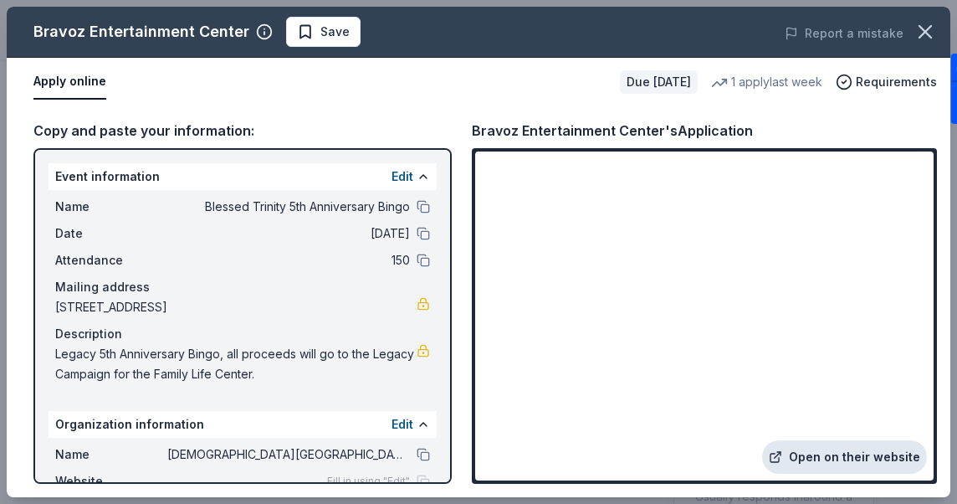
click at [816, 452] on link "Open on their website" at bounding box center [844, 456] width 165 height 33
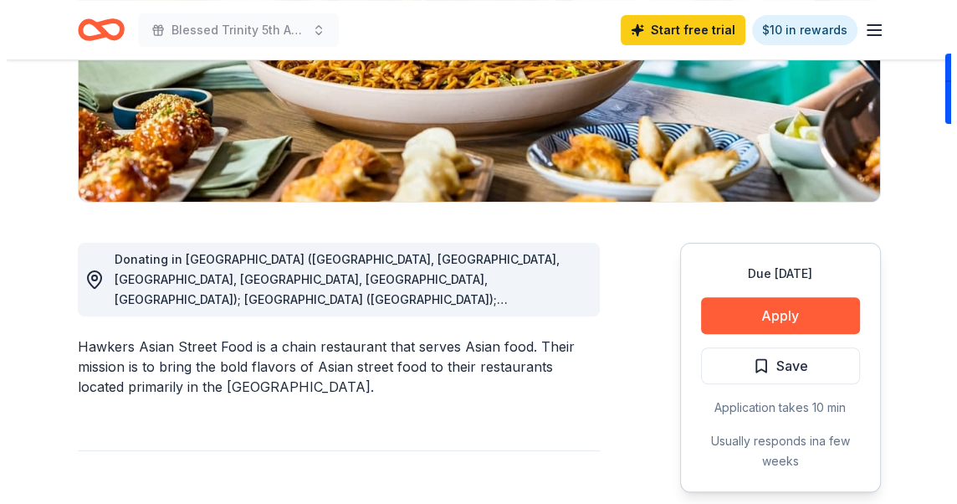
scroll to position [335, 0]
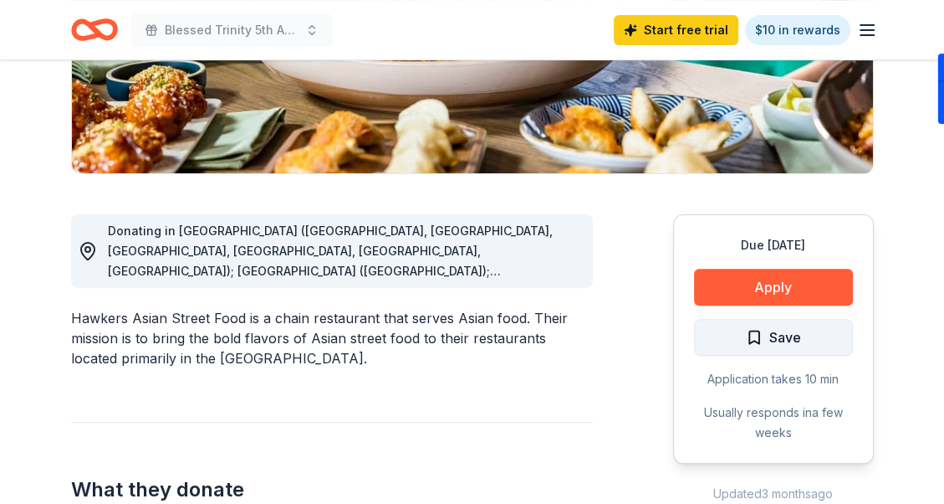
click at [752, 335] on span "Save" at bounding box center [773, 337] width 55 height 22
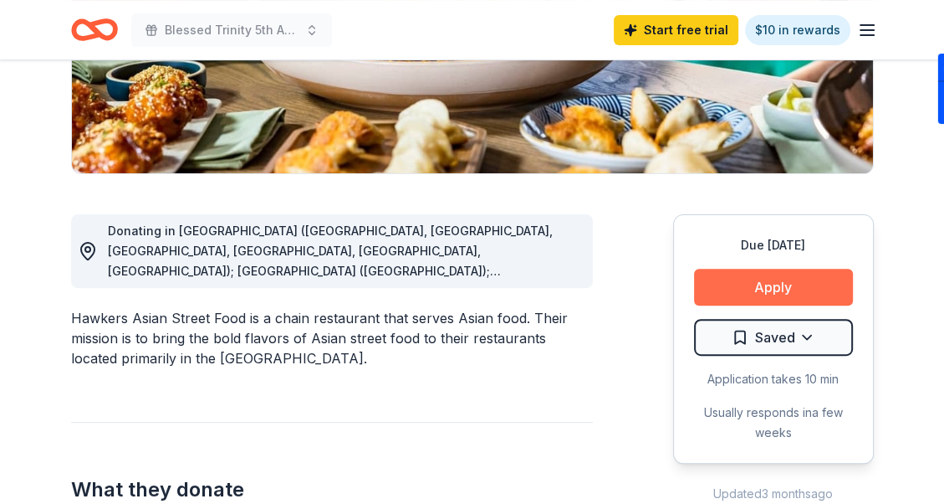
click at [756, 281] on button "Apply" at bounding box center [773, 286] width 159 height 37
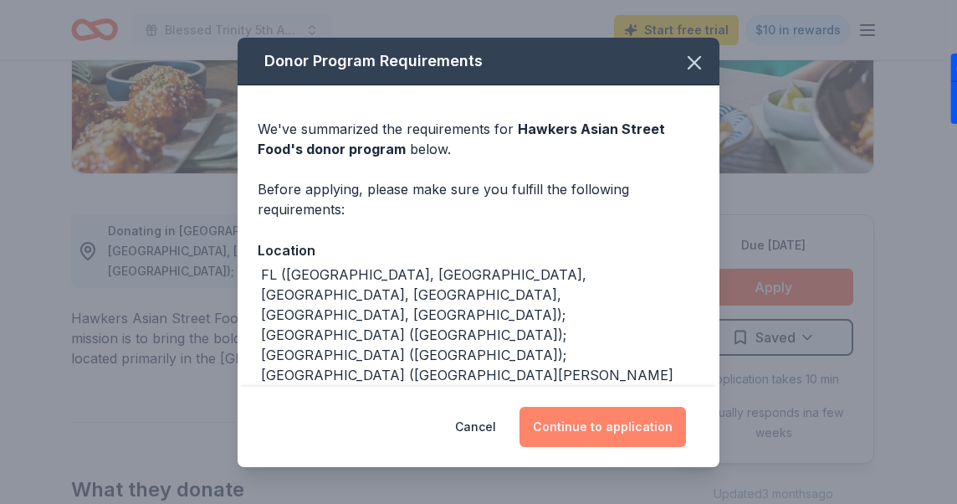
click at [602, 430] on button "Continue to application" at bounding box center [602, 427] width 166 height 40
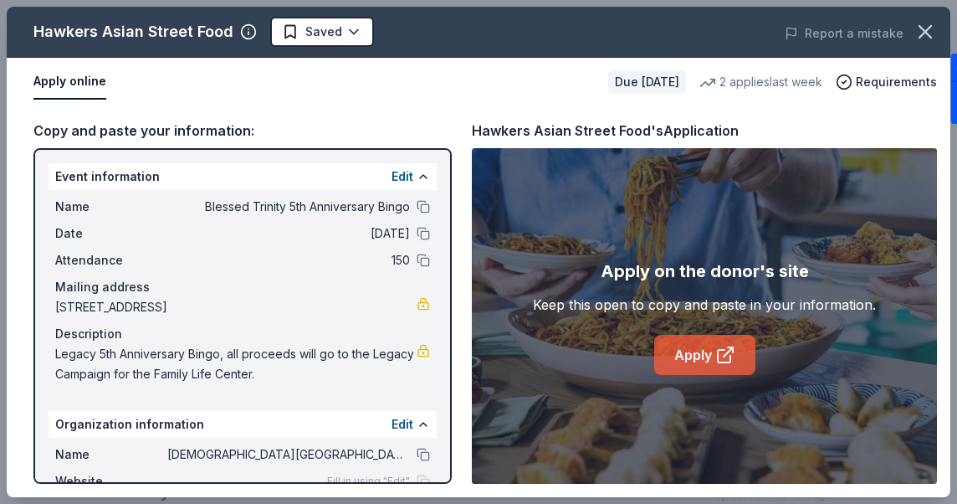
click at [705, 353] on link "Apply" at bounding box center [704, 355] width 101 height 40
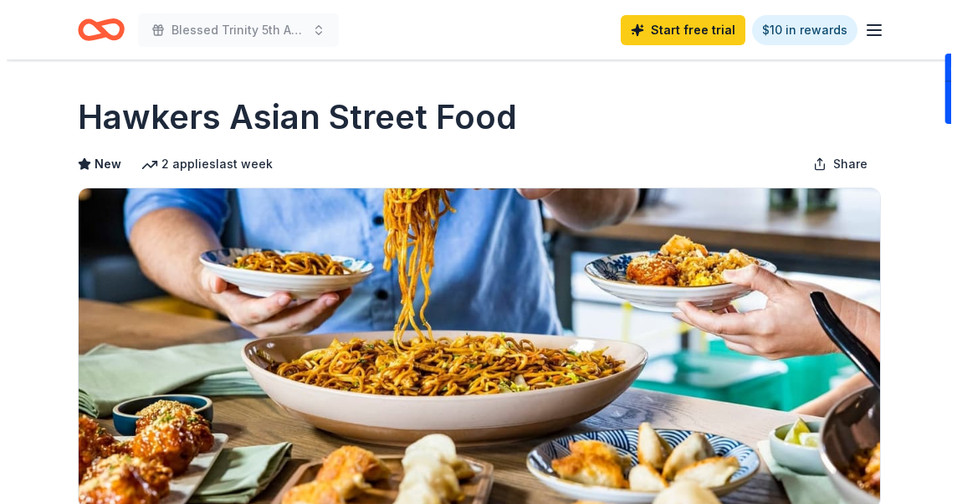
scroll to position [586, 0]
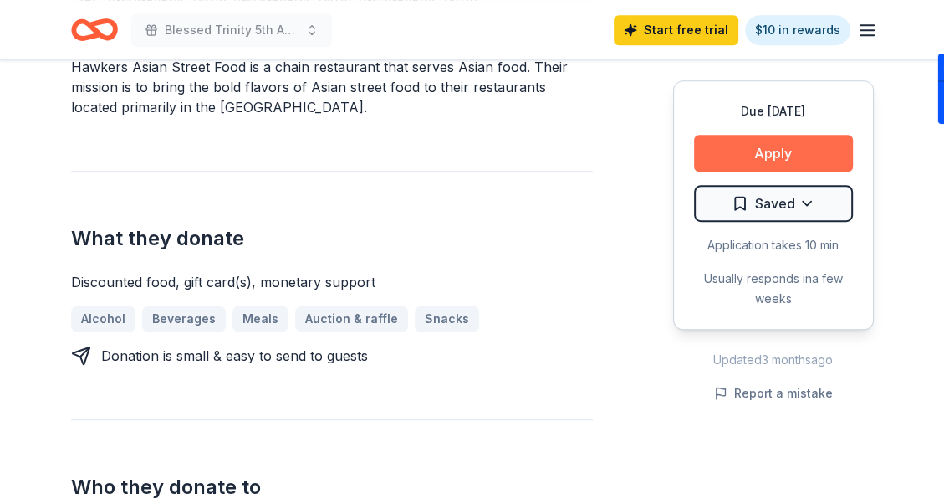
click at [786, 145] on button "Apply" at bounding box center [773, 153] width 159 height 37
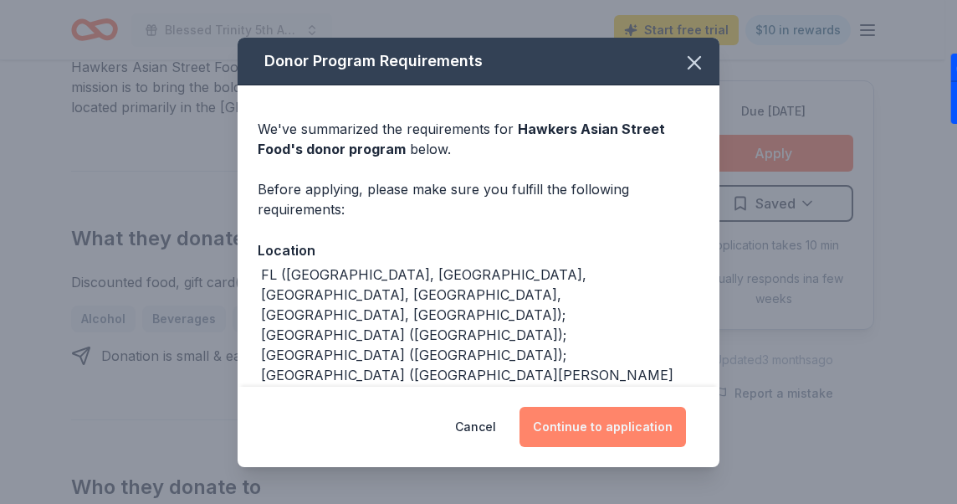
drag, startPoint x: 597, startPoint y: 430, endPoint x: 608, endPoint y: 437, distance: 12.8
click at [608, 437] on button "Continue to application" at bounding box center [602, 427] width 166 height 40
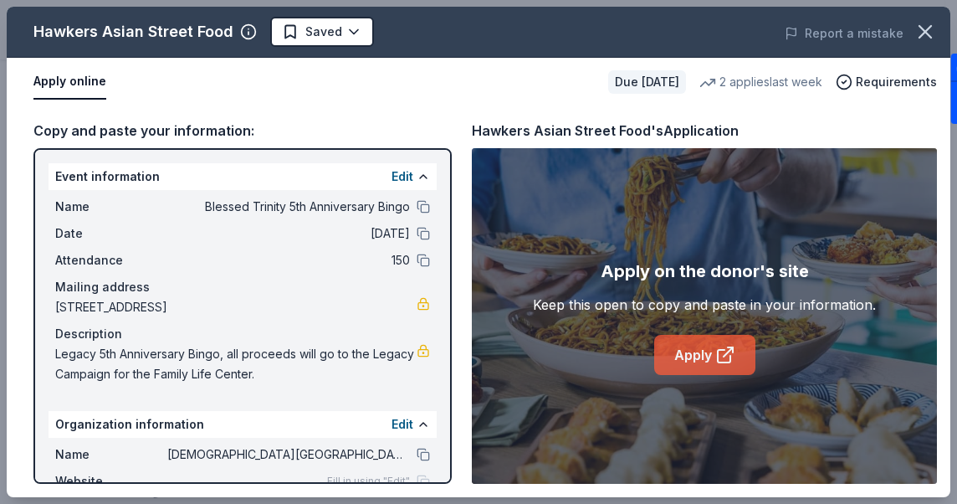
click at [699, 356] on link "Apply" at bounding box center [704, 355] width 101 height 40
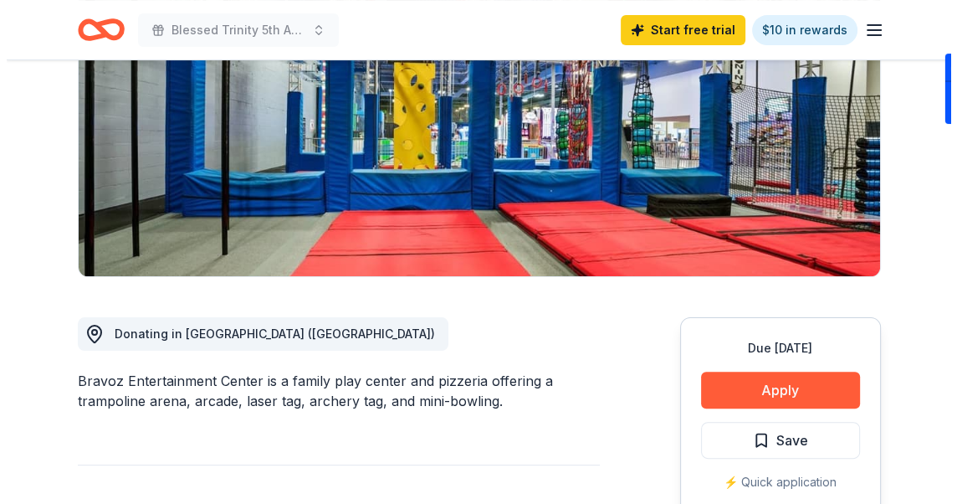
scroll to position [251, 0]
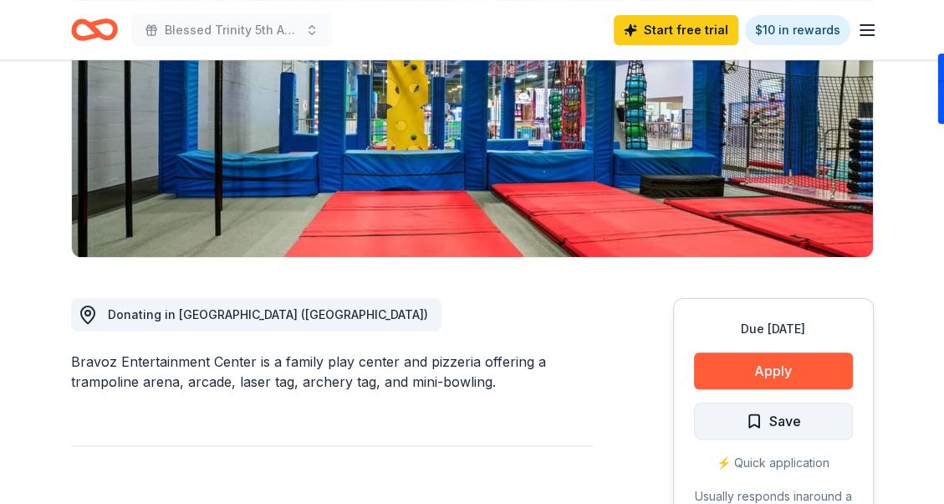
click at [780, 415] on span "Save" at bounding box center [786, 421] width 32 height 22
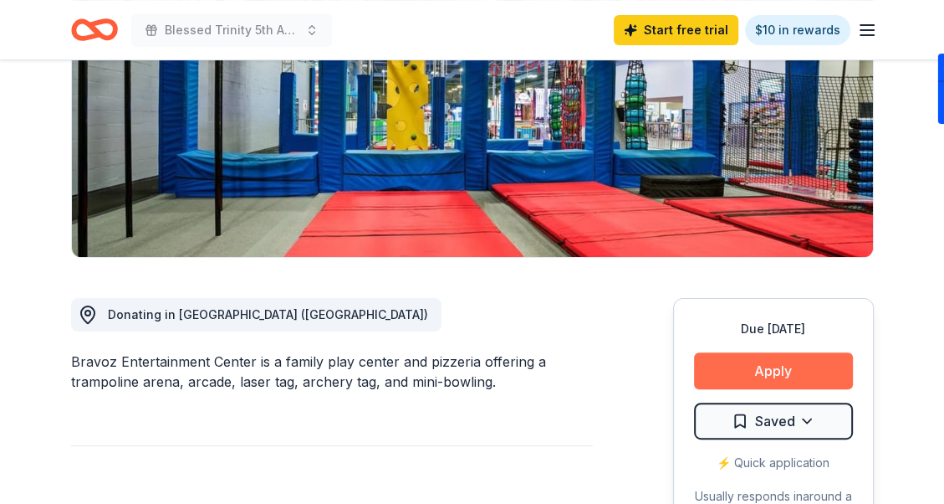
click at [764, 367] on button "Apply" at bounding box center [773, 370] width 159 height 37
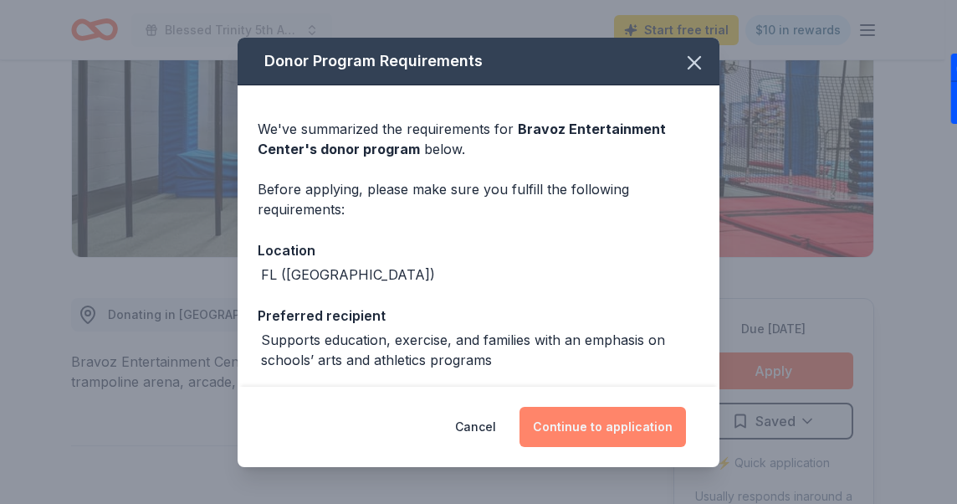
click at [599, 422] on button "Continue to application" at bounding box center [602, 427] width 166 height 40
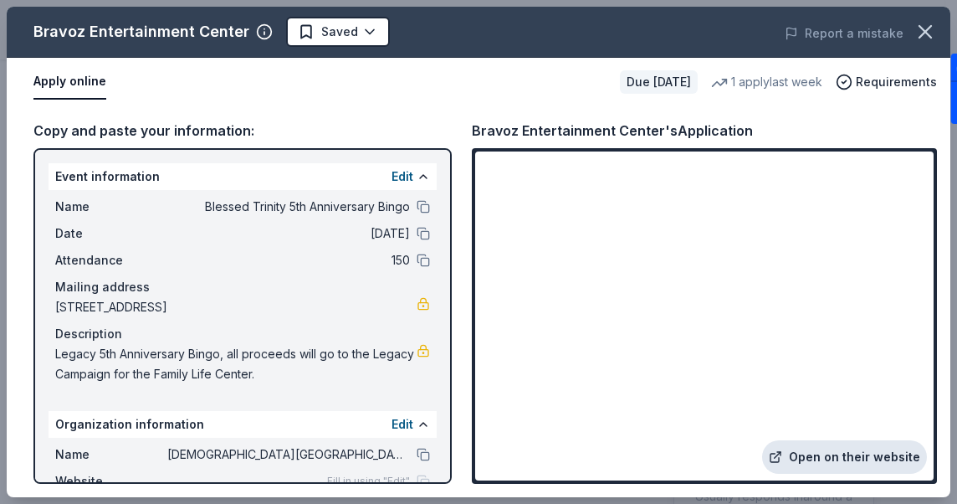
click at [837, 453] on link "Open on their website" at bounding box center [844, 456] width 165 height 33
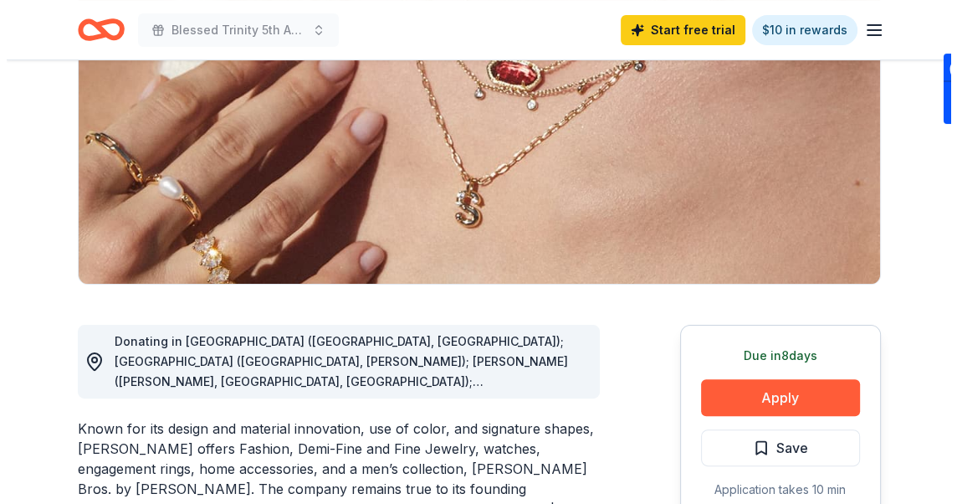
scroll to position [251, 0]
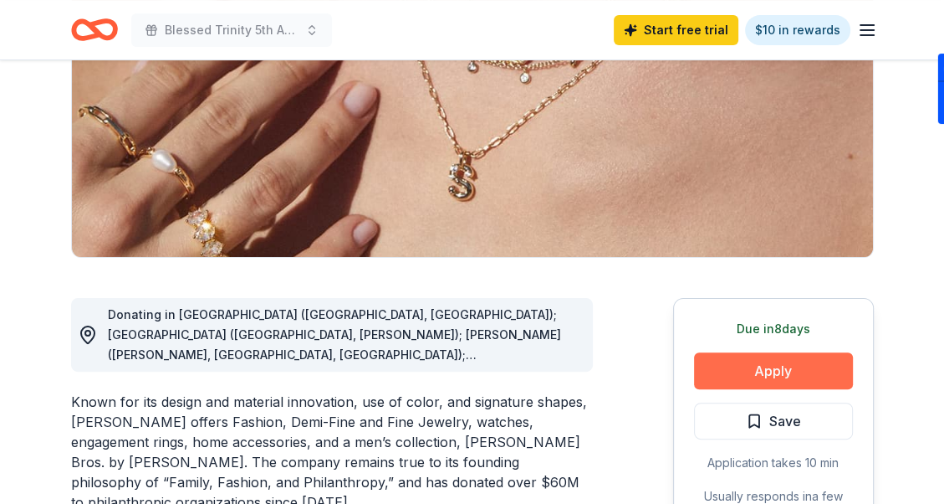
click at [729, 365] on button "Apply" at bounding box center [773, 370] width 159 height 37
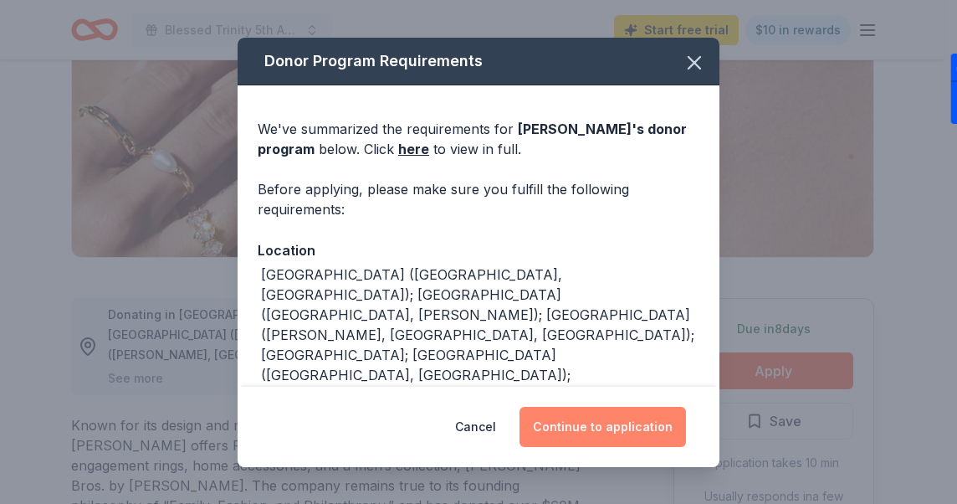
click at [602, 427] on button "Continue to application" at bounding box center [602, 427] width 166 height 40
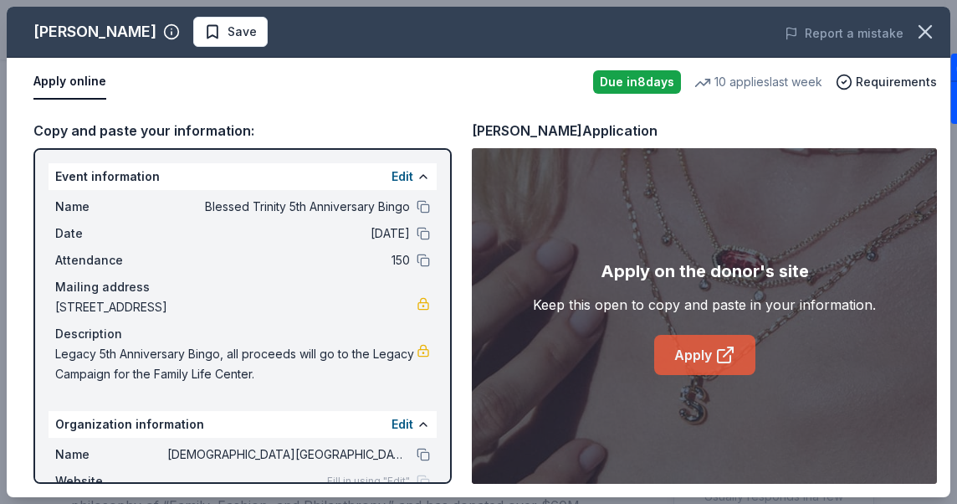
click at [681, 352] on link "Apply" at bounding box center [704, 355] width 101 height 40
click at [698, 349] on link "Apply" at bounding box center [704, 355] width 101 height 40
